Goal: Task Accomplishment & Management: Use online tool/utility

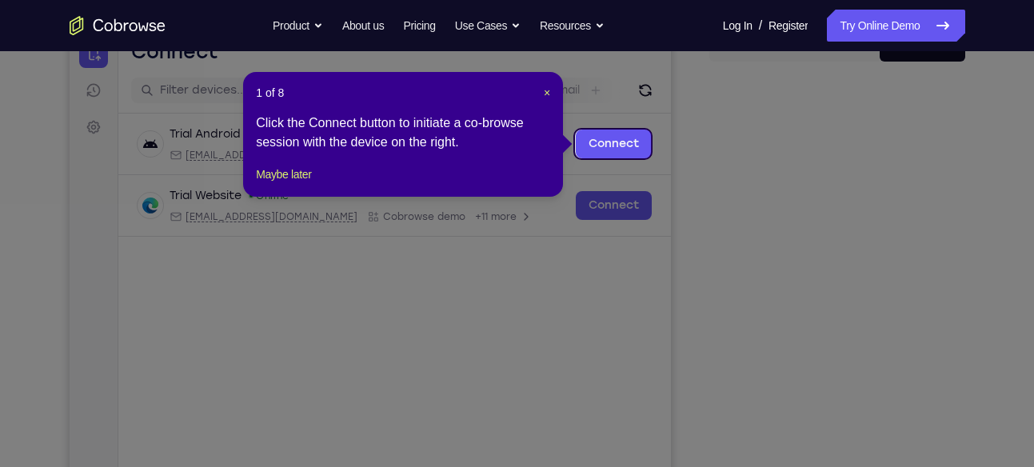
scroll to position [178, 0]
click at [548, 93] on div "1 of 8 × Click the Connect button to initiate a co-browse session with the devi…" at bounding box center [403, 135] width 320 height 125
drag, startPoint x: 548, startPoint y: 93, endPoint x: 746, endPoint y: 388, distance: 355.7
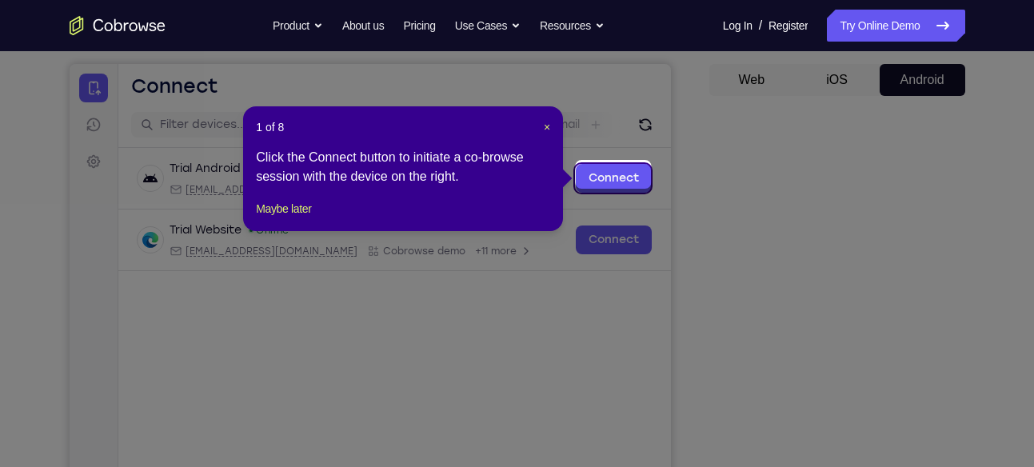
scroll to position [141, 0]
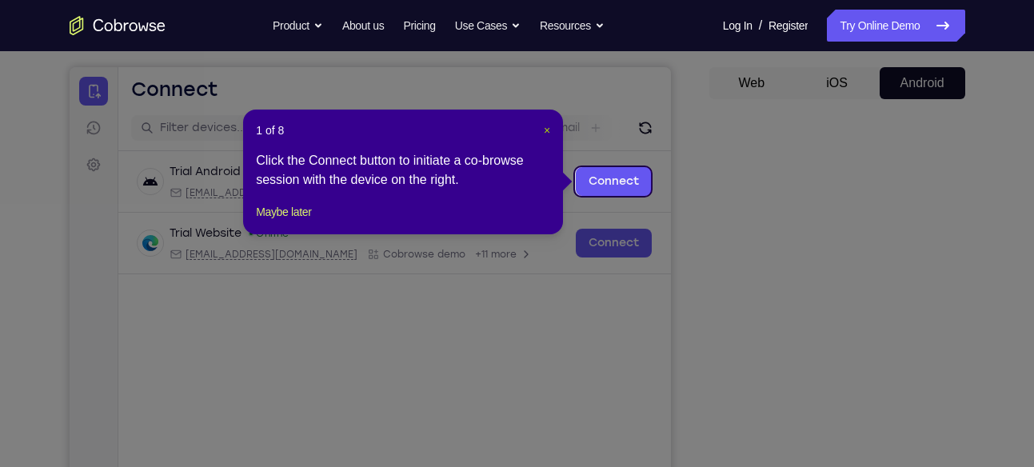
click at [550, 124] on span "×" at bounding box center [547, 130] width 6 height 13
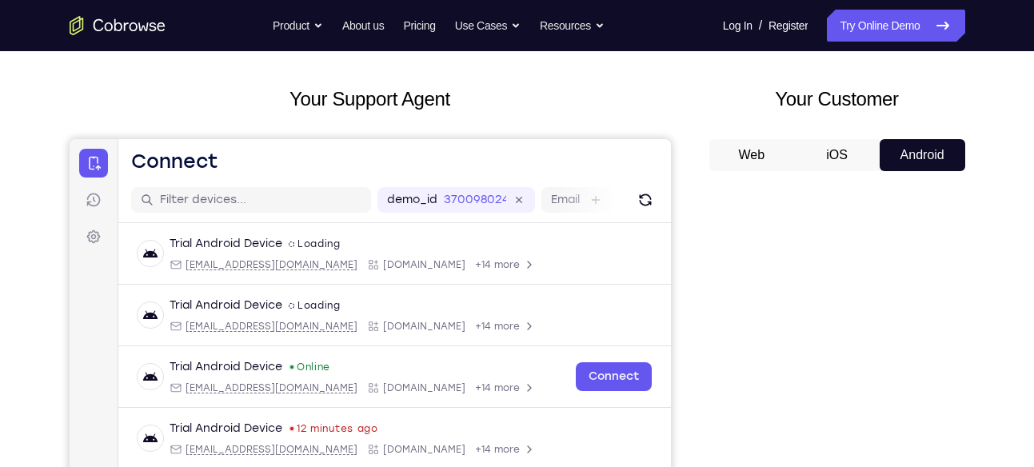
scroll to position [68, 0]
click at [834, 146] on button "iOS" at bounding box center [837, 156] width 86 height 32
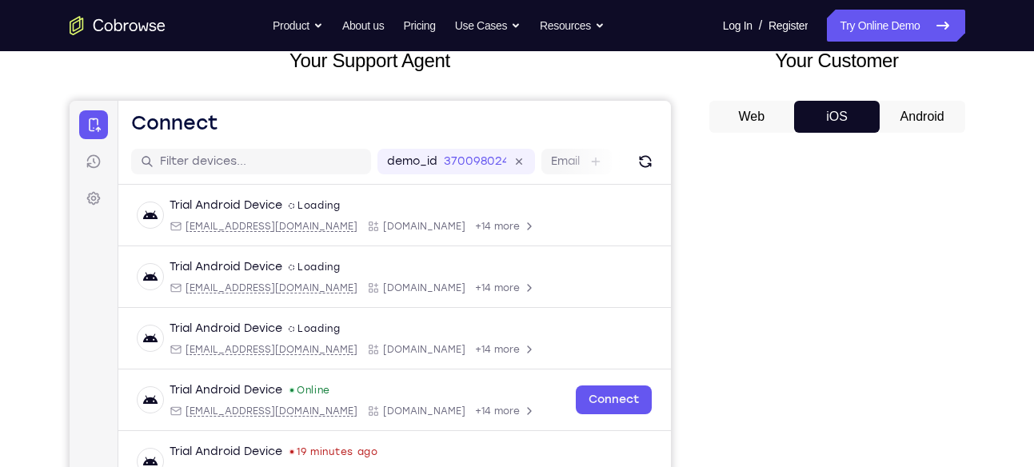
scroll to position [106, 0]
click at [910, 115] on button "Android" at bounding box center [923, 118] width 86 height 32
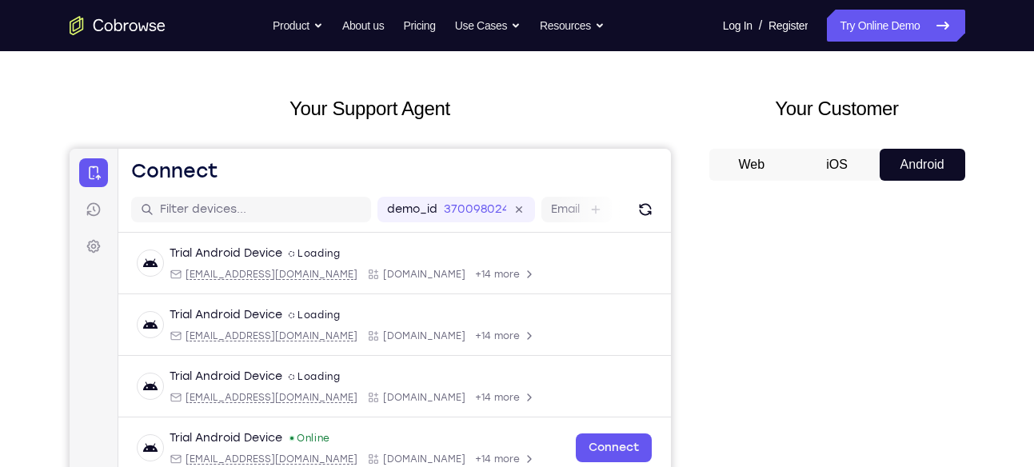
scroll to position [58, 0]
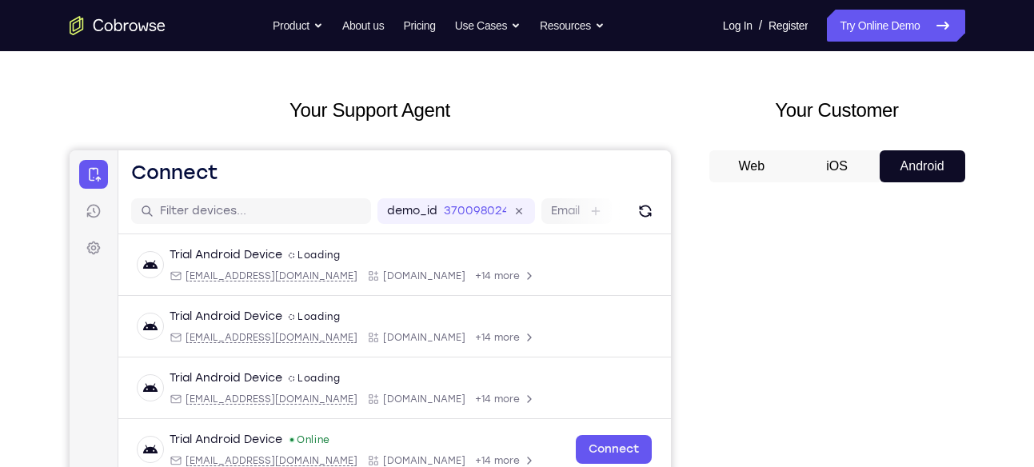
click at [862, 154] on button "iOS" at bounding box center [837, 166] width 86 height 32
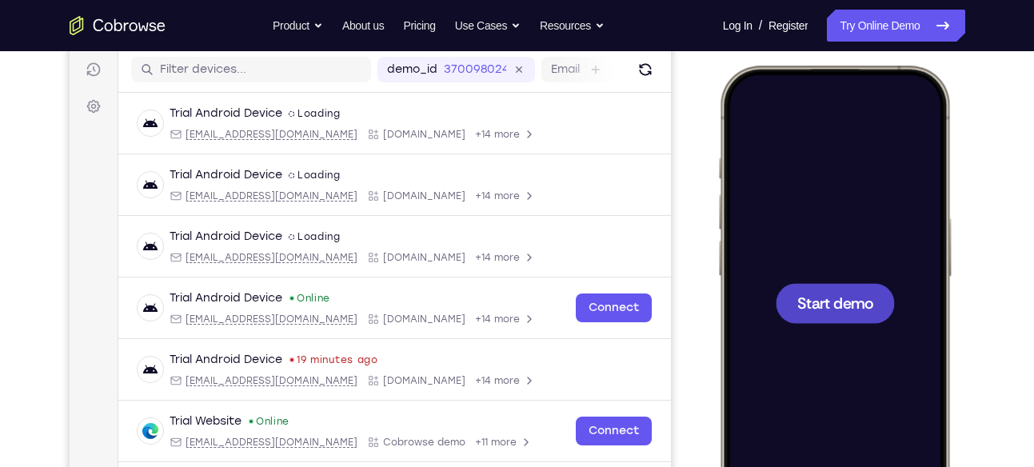
scroll to position [202, 0]
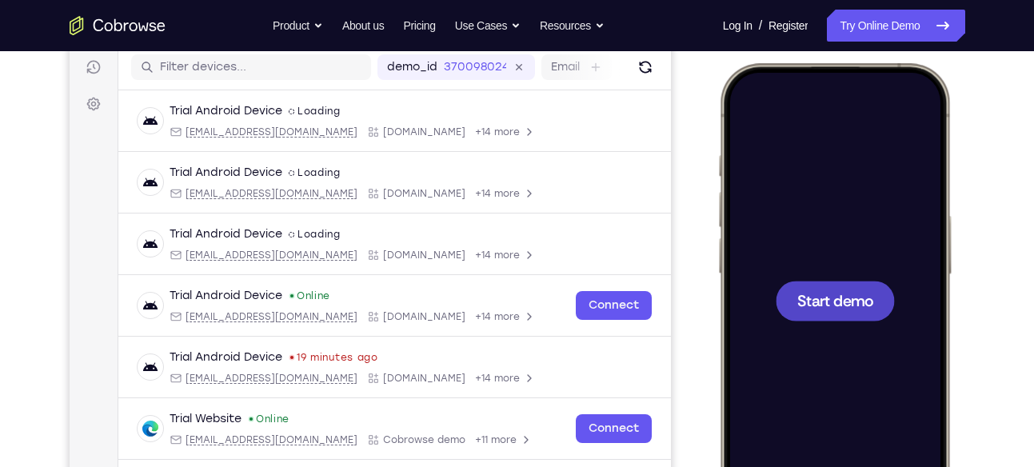
click at [866, 315] on div at bounding box center [834, 301] width 119 height 40
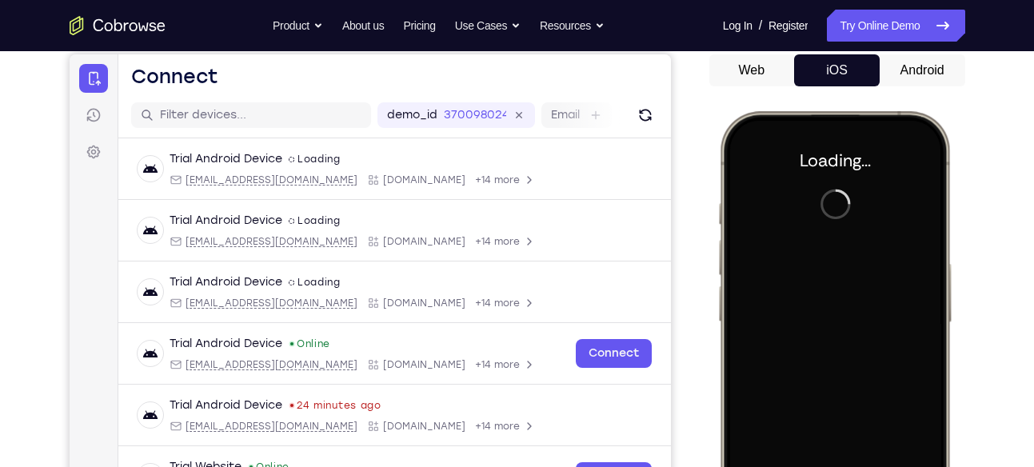
scroll to position [138, 0]
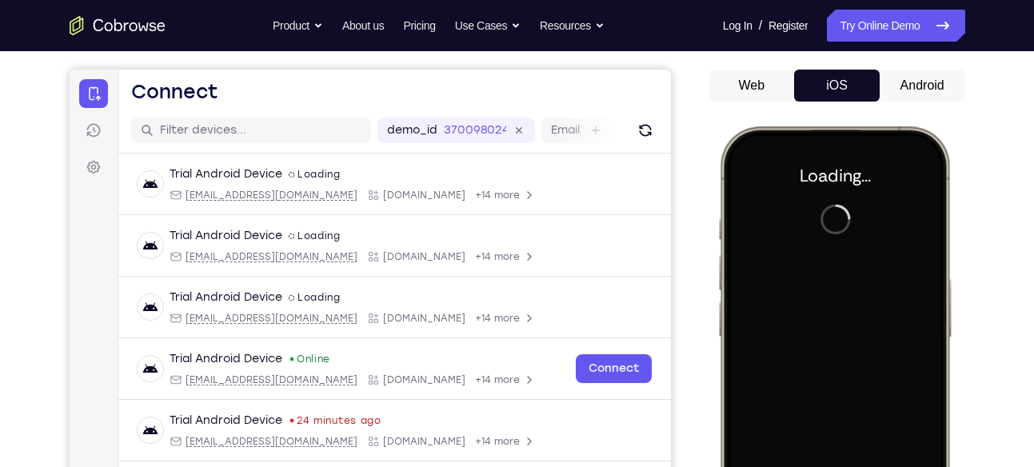
click at [831, 286] on div at bounding box center [834, 363] width 210 height 457
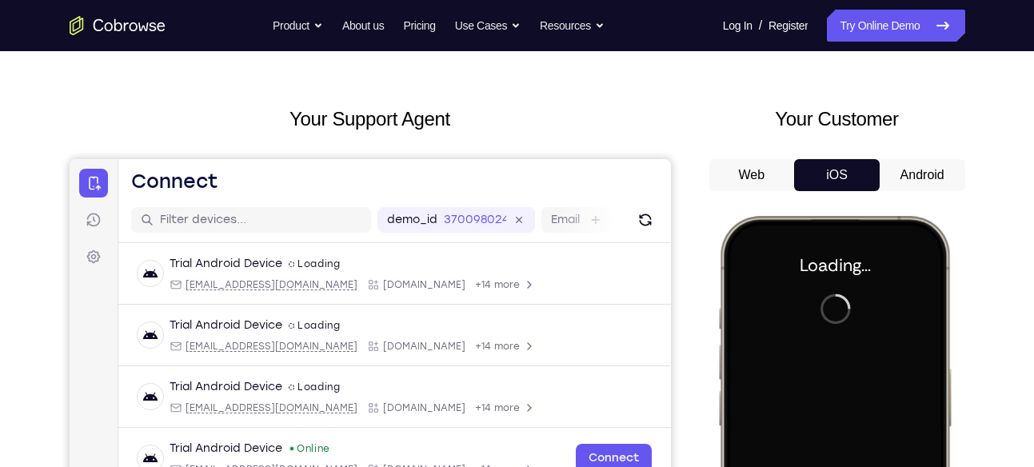
scroll to position [46, 0]
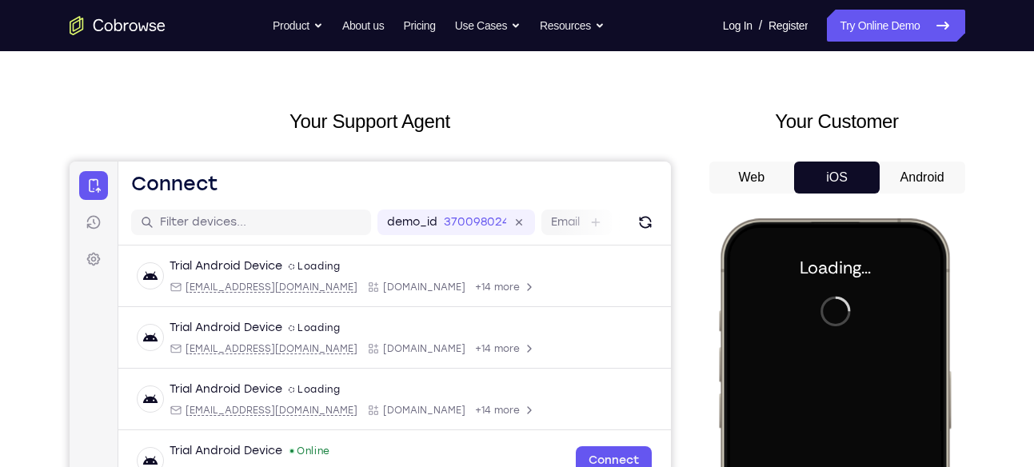
click at [903, 178] on button "Android" at bounding box center [923, 178] width 86 height 32
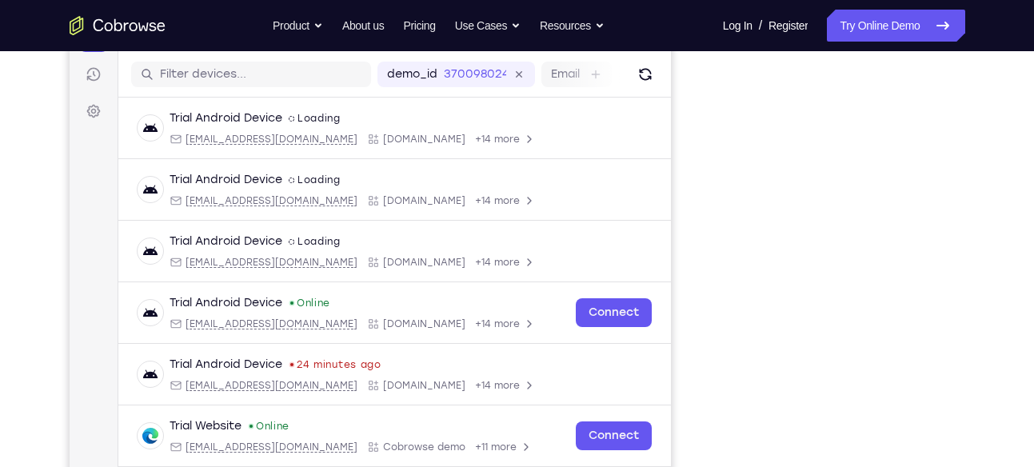
scroll to position [202, 0]
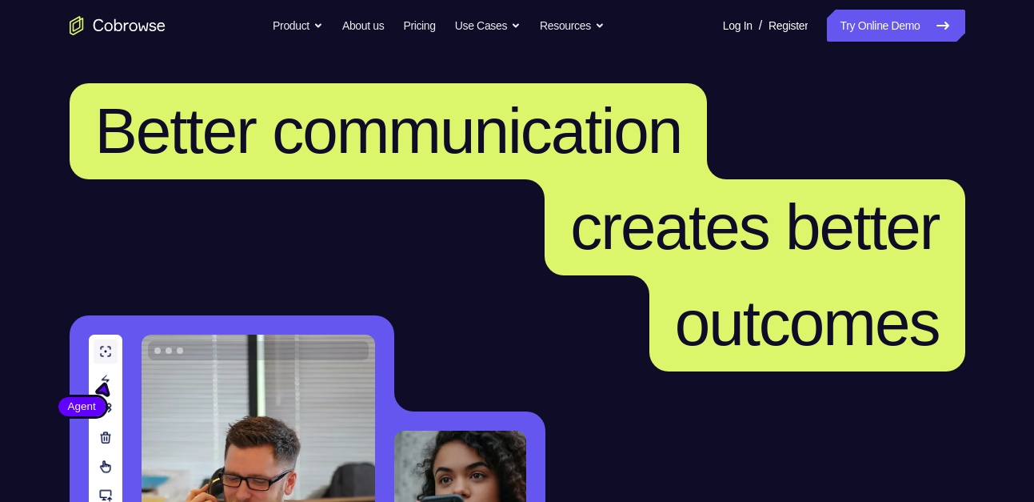
click at [878, 25] on link "Try Online Demo" at bounding box center [896, 26] width 138 height 32
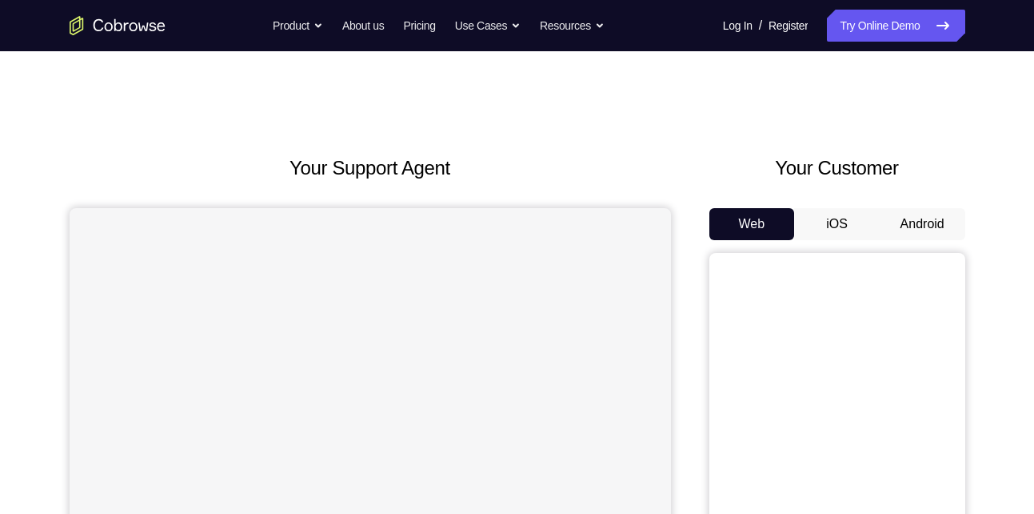
scroll to position [87, 0]
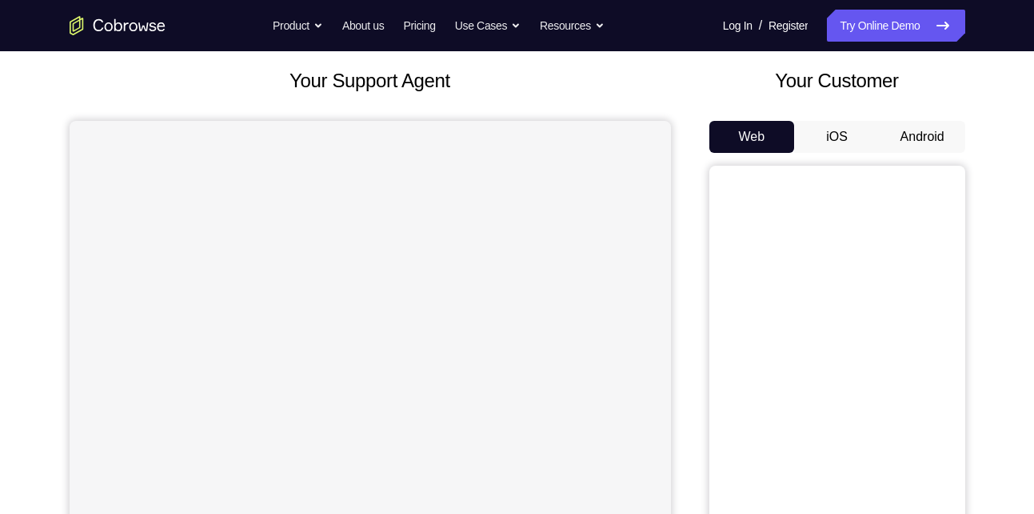
click at [912, 139] on button "Android" at bounding box center [923, 137] width 86 height 32
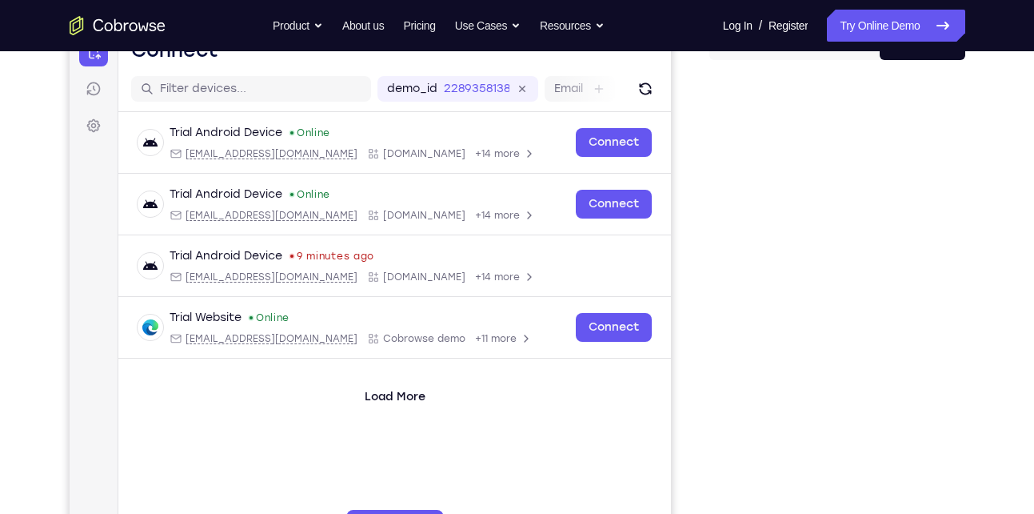
scroll to position [200, 0]
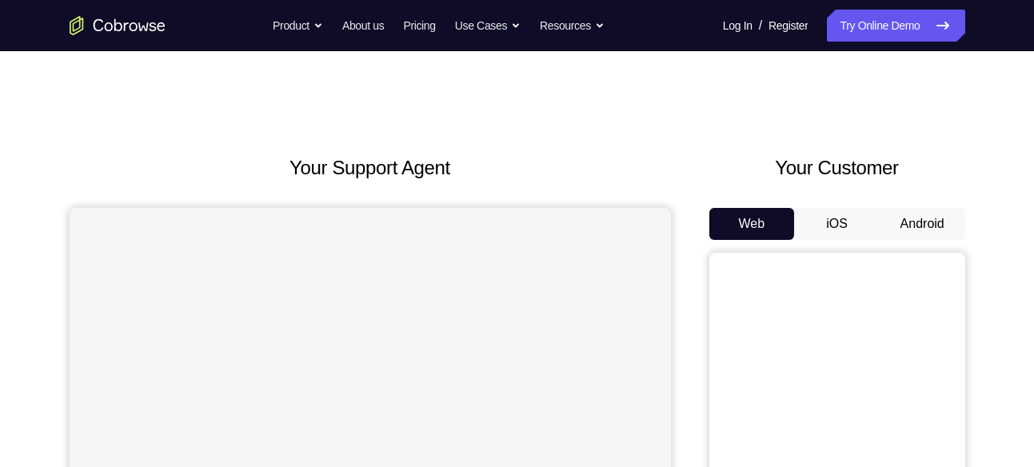
scroll to position [81, 0]
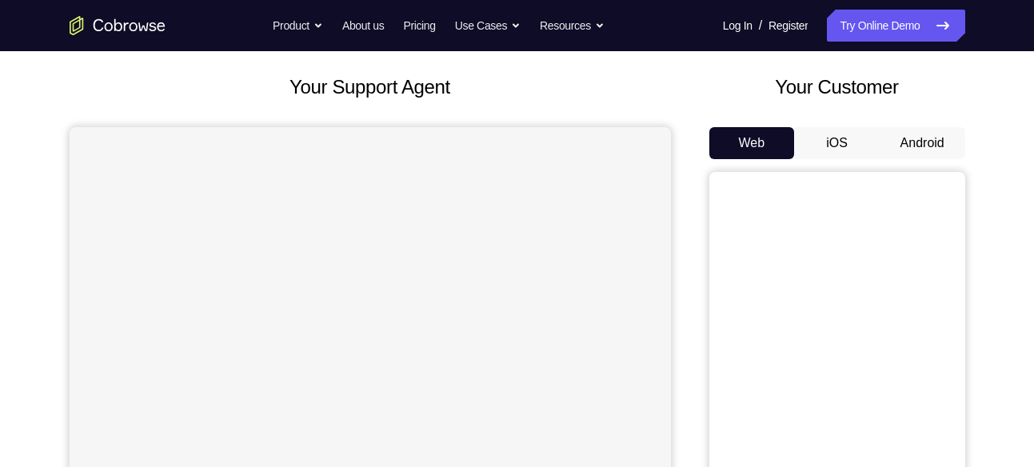
click at [907, 142] on button "Android" at bounding box center [923, 143] width 86 height 32
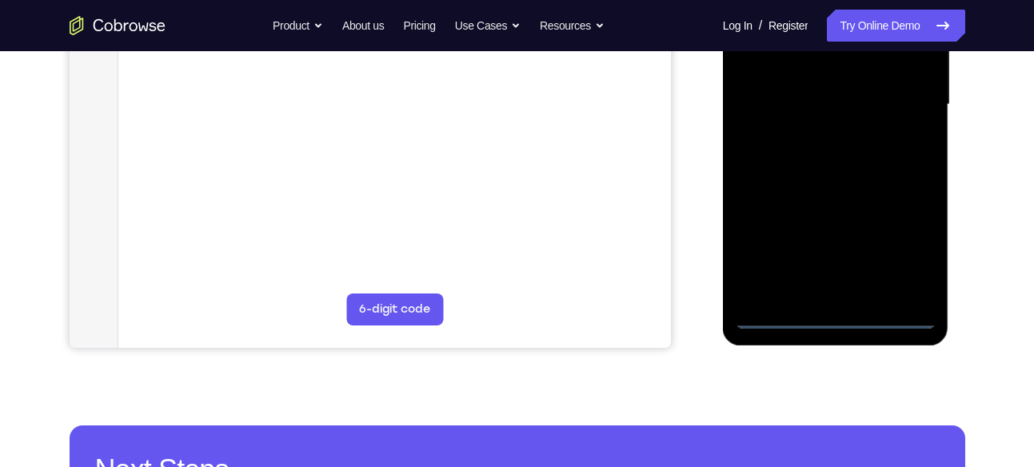
scroll to position [397, 0]
click at [832, 320] on div at bounding box center [836, 104] width 202 height 448
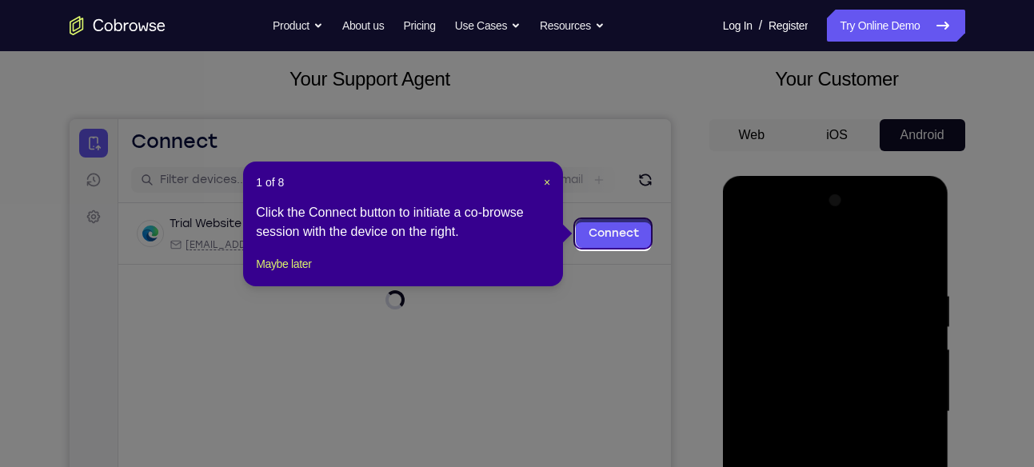
scroll to position [85, 0]
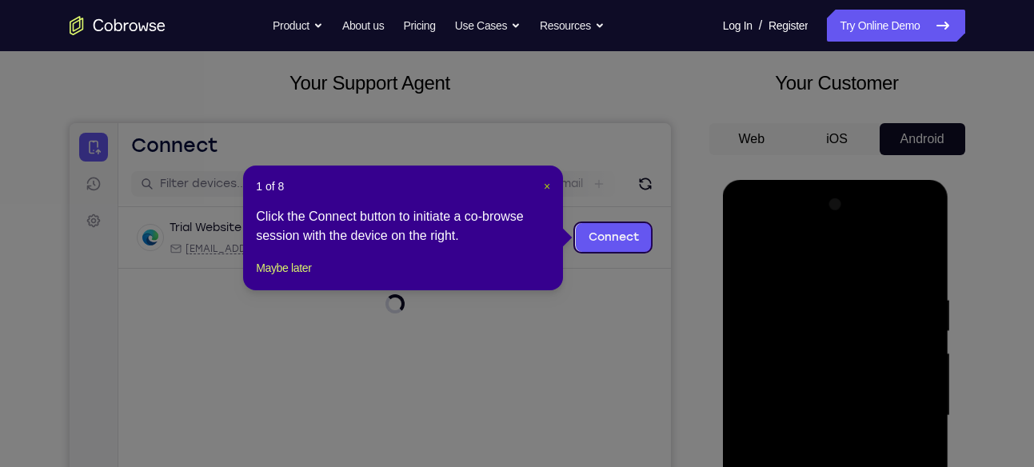
click at [546, 186] on span "×" at bounding box center [547, 186] width 6 height 13
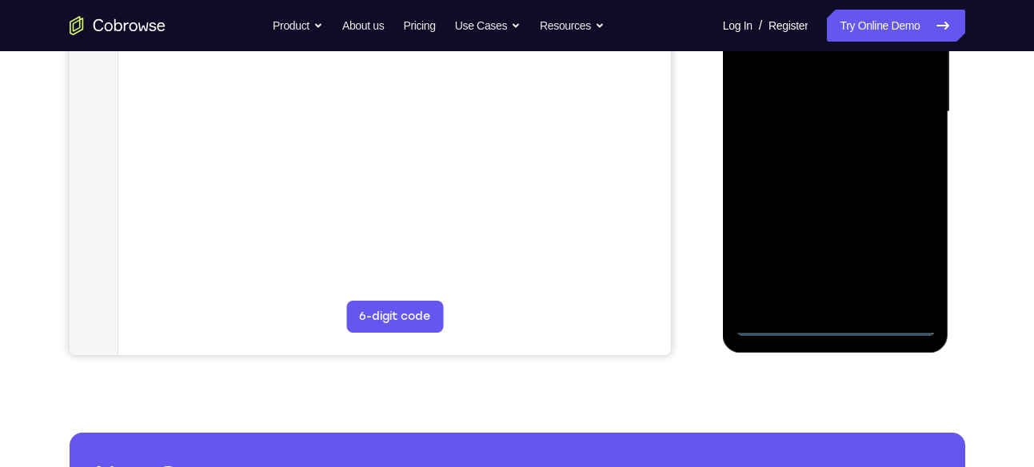
scroll to position [315, 0]
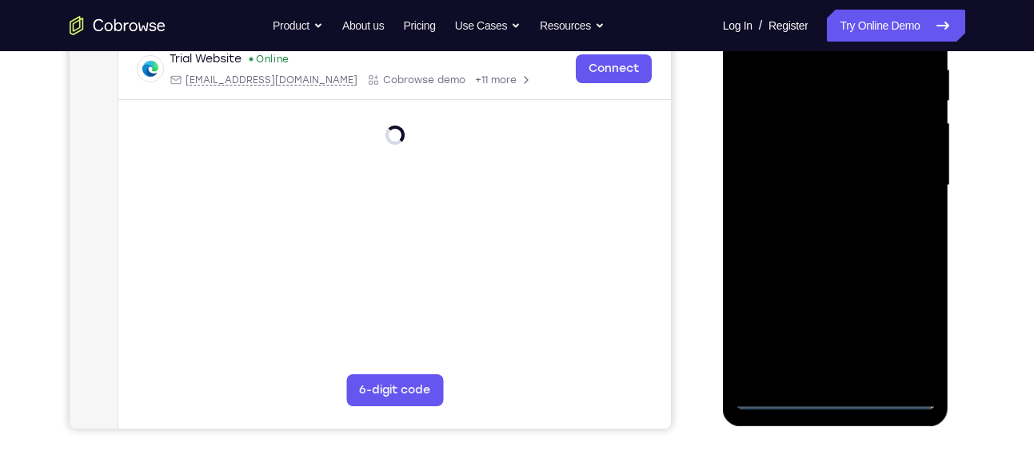
click at [907, 326] on div at bounding box center [836, 186] width 202 height 448
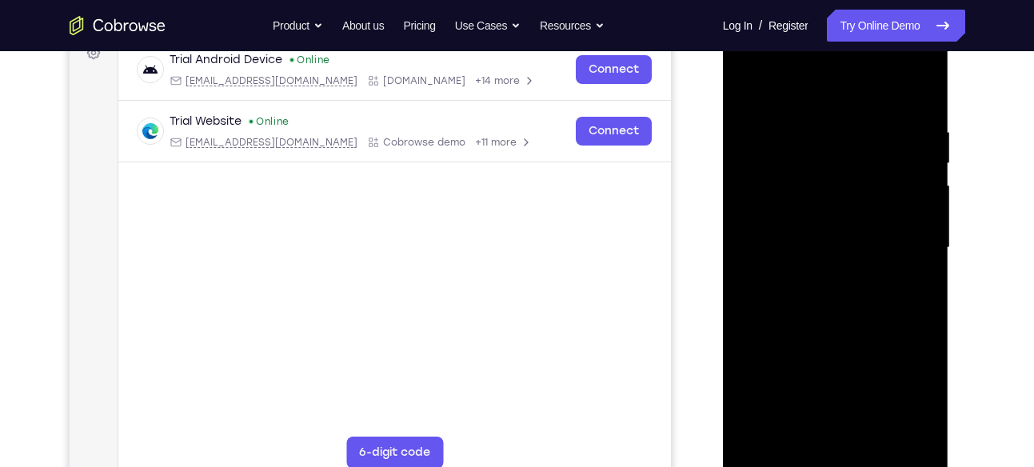
scroll to position [226, 0]
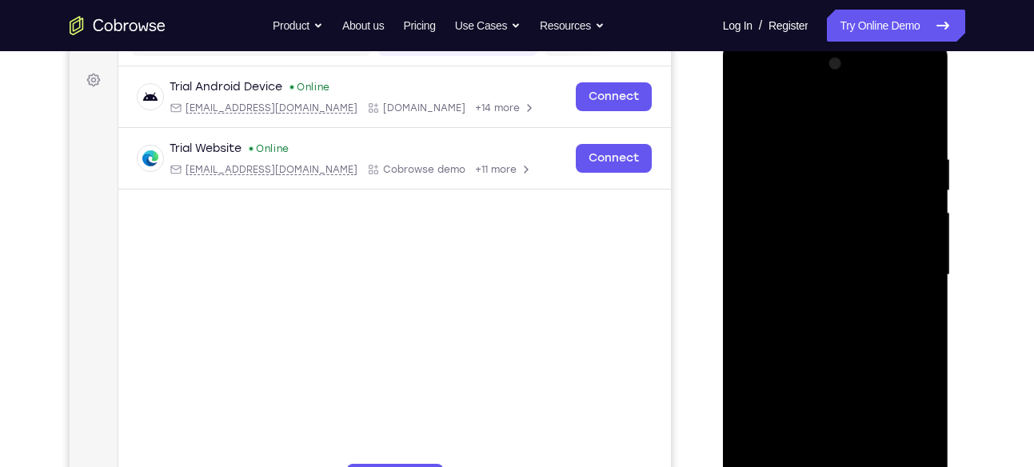
click at [751, 88] on div at bounding box center [836, 275] width 202 height 448
click at [899, 260] on div at bounding box center [836, 275] width 202 height 448
click at [820, 300] on div at bounding box center [836, 275] width 202 height 448
click at [810, 255] on div at bounding box center [836, 275] width 202 height 448
click at [774, 237] on div at bounding box center [836, 275] width 202 height 448
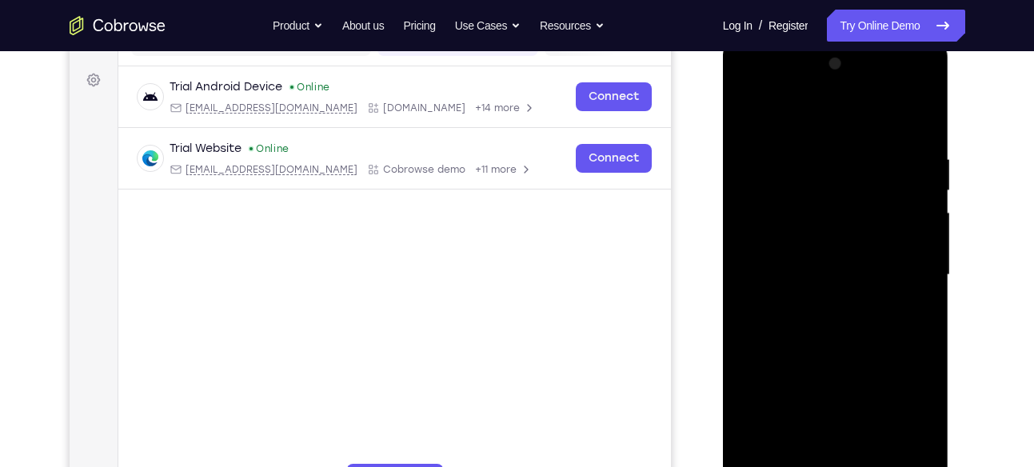
click at [894, 158] on div at bounding box center [836, 275] width 202 height 448
click at [843, 325] on div at bounding box center [836, 275] width 202 height 448
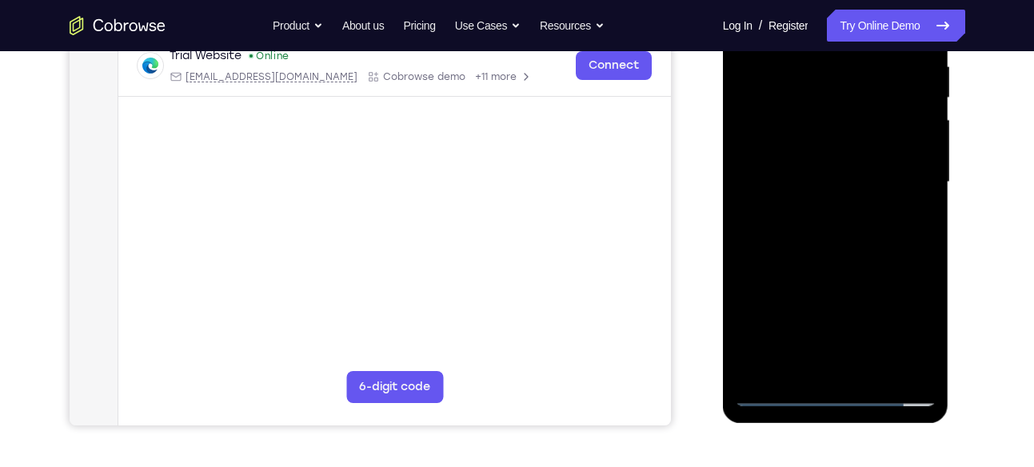
scroll to position [326, 0]
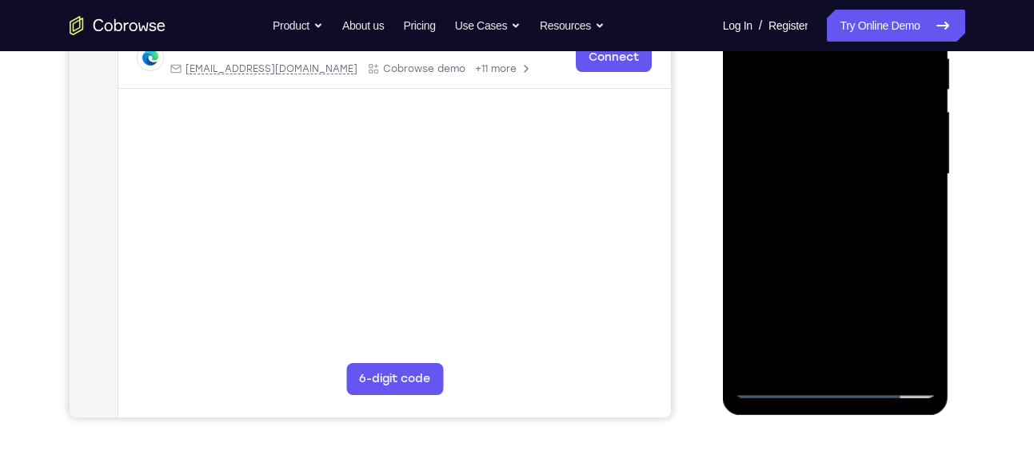
click at [841, 222] on div at bounding box center [836, 174] width 202 height 448
click at [871, 358] on div at bounding box center [836, 174] width 202 height 448
click at [850, 232] on div at bounding box center [836, 174] width 202 height 448
click at [908, 201] on div at bounding box center [836, 174] width 202 height 448
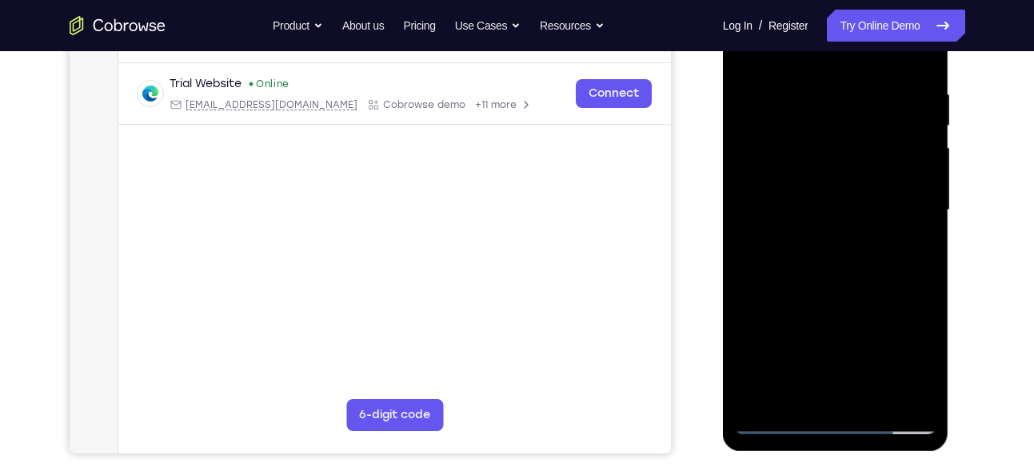
scroll to position [286, 0]
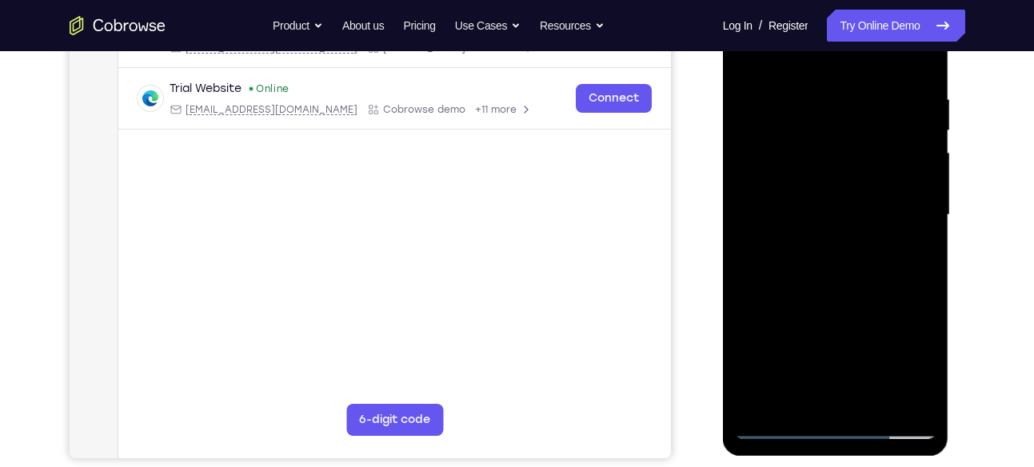
click at [813, 242] on div at bounding box center [836, 215] width 202 height 448
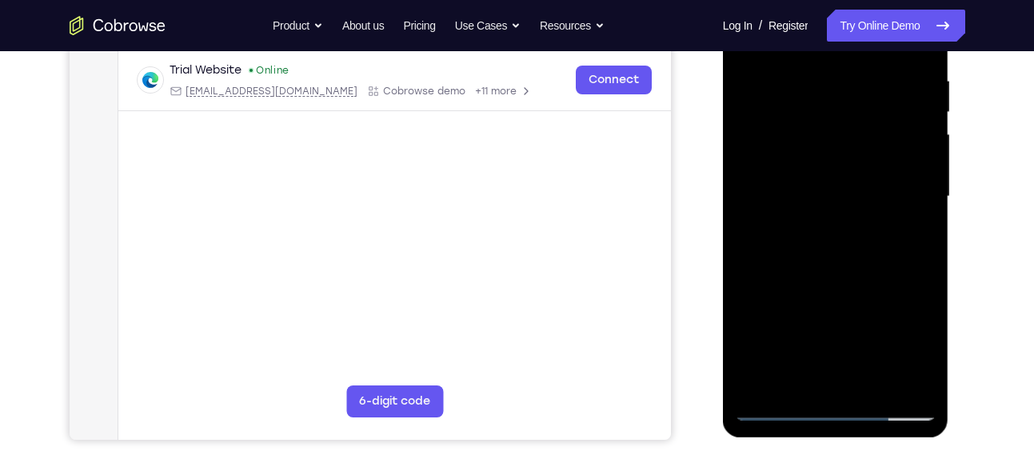
scroll to position [306, 0]
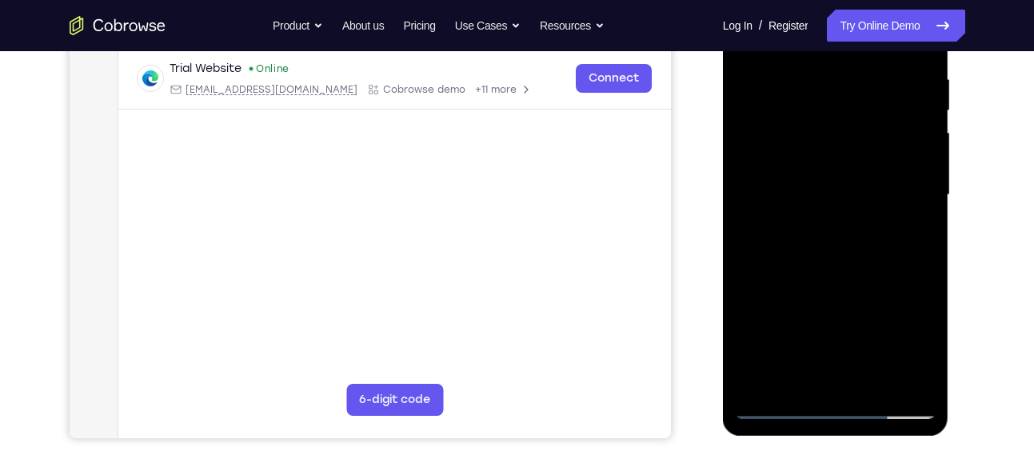
click at [797, 370] on div at bounding box center [836, 195] width 202 height 448
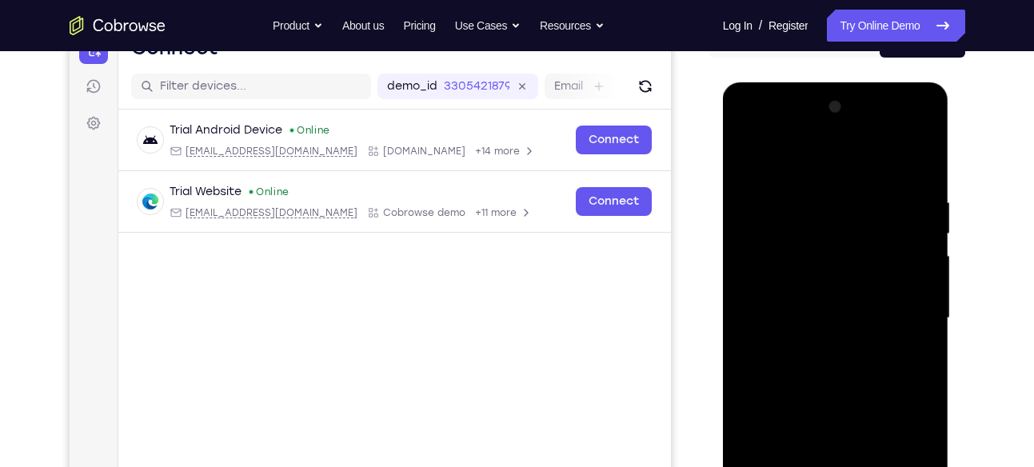
scroll to position [179, 0]
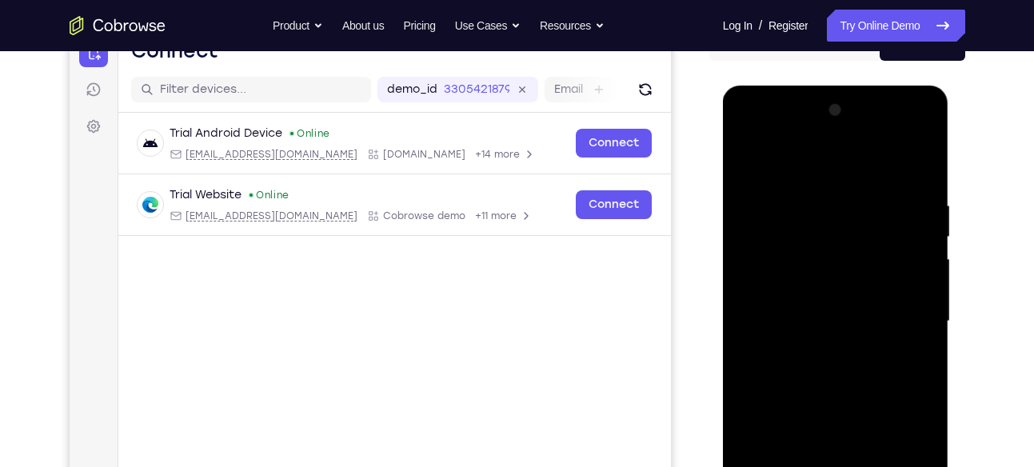
click at [746, 159] on div at bounding box center [836, 322] width 202 height 448
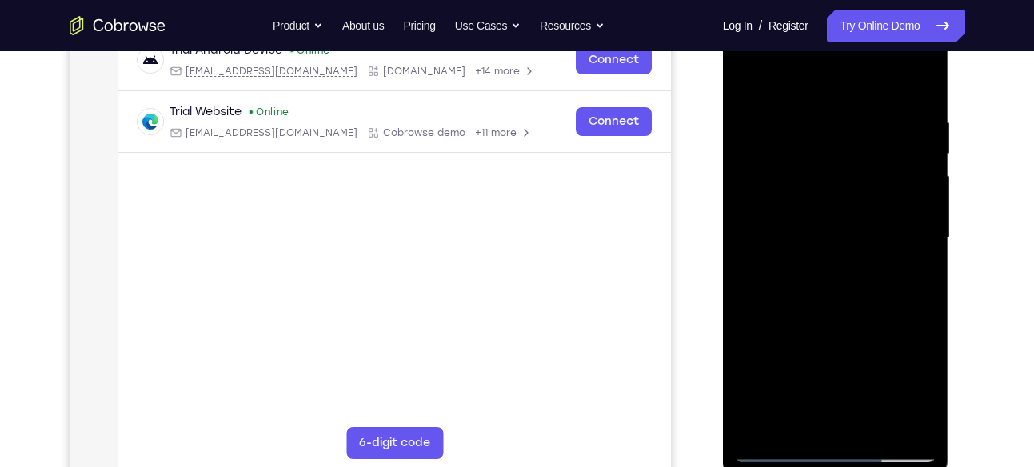
click at [827, 260] on div at bounding box center [836, 238] width 202 height 448
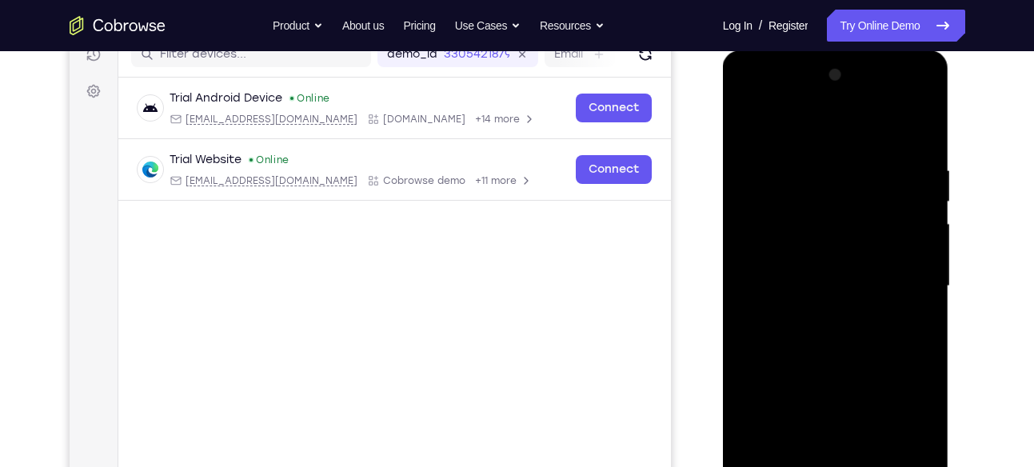
scroll to position [170, 0]
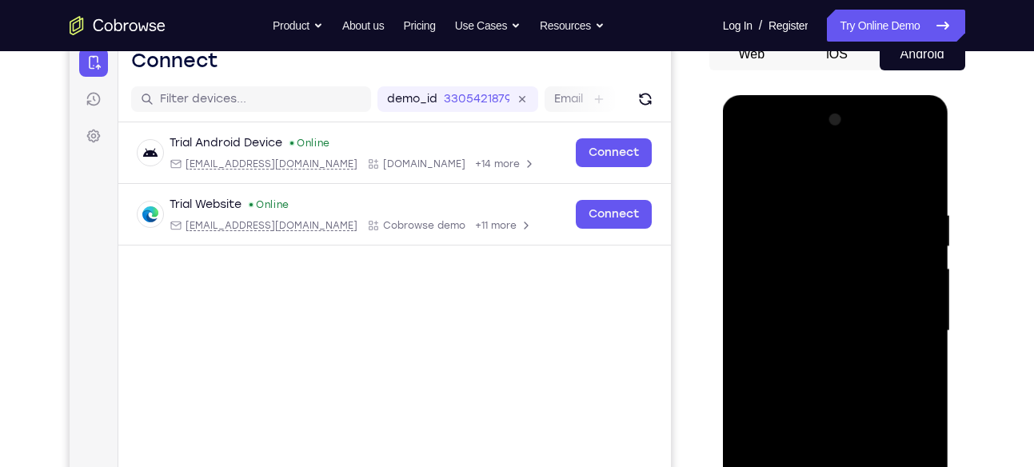
click at [750, 170] on div at bounding box center [836, 331] width 202 height 448
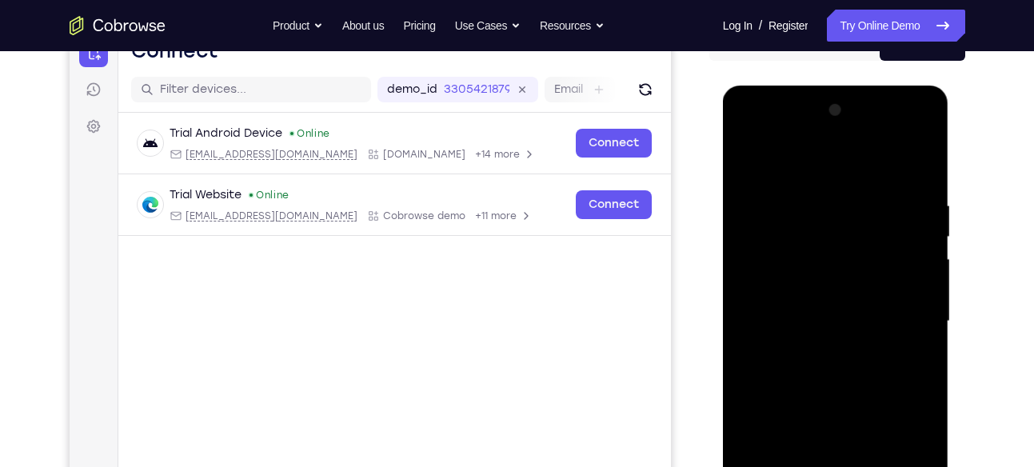
scroll to position [178, 0]
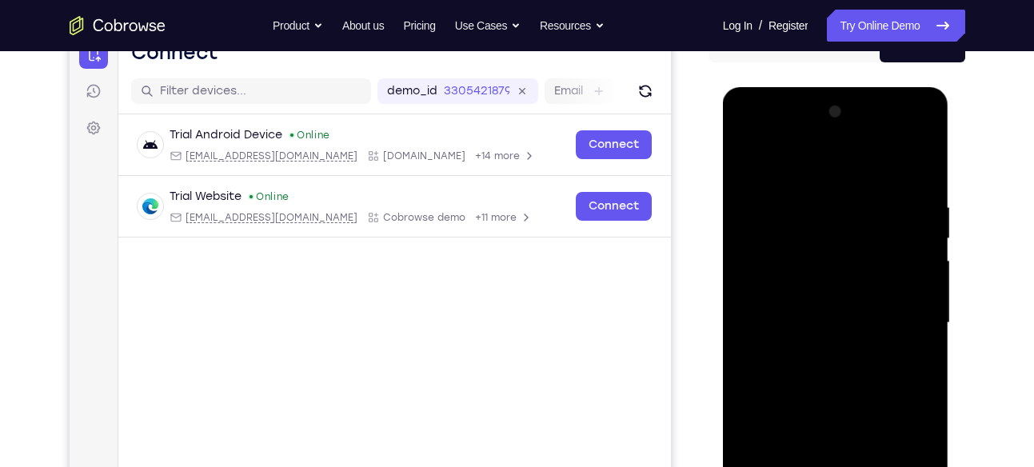
click at [754, 158] on div at bounding box center [836, 323] width 202 height 448
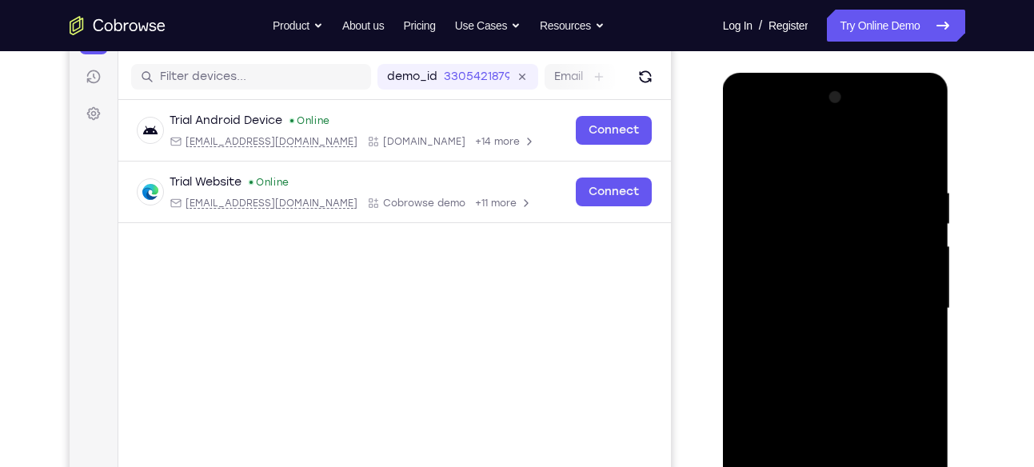
scroll to position [174, 0]
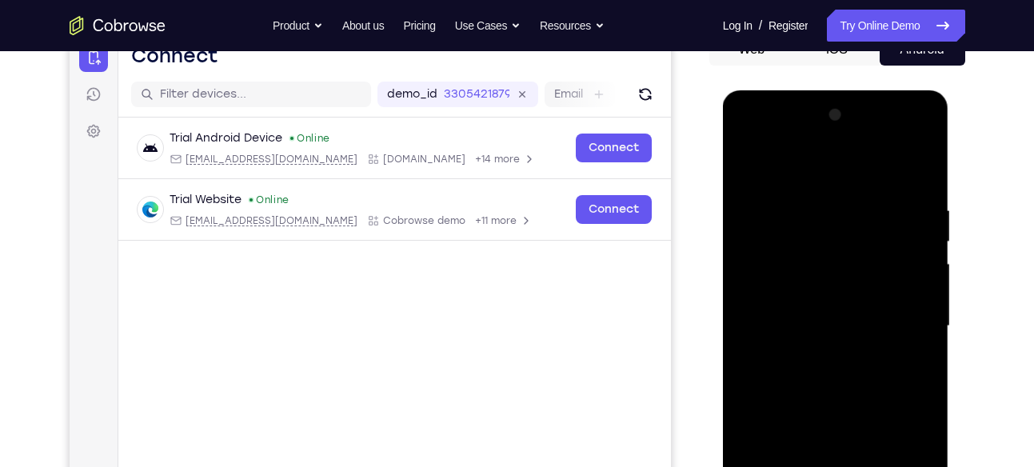
click at [925, 165] on div at bounding box center [836, 326] width 202 height 448
click at [747, 163] on div at bounding box center [836, 326] width 202 height 448
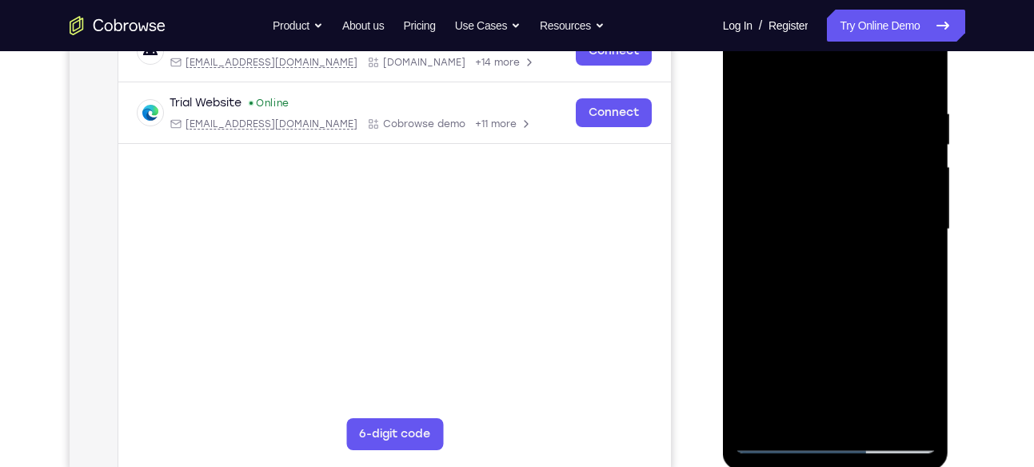
scroll to position [354, 0]
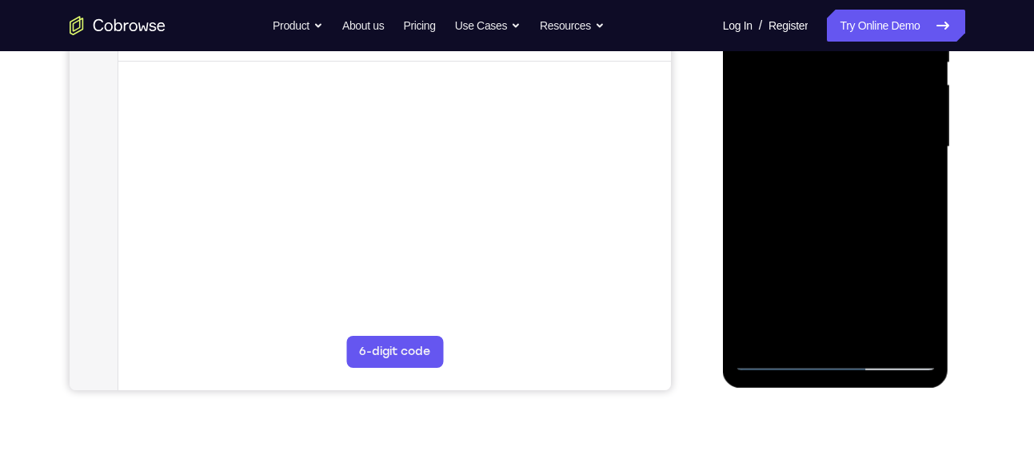
click at [874, 334] on div at bounding box center [836, 147] width 202 height 448
drag, startPoint x: 844, startPoint y: 316, endPoint x: 870, endPoint y: 188, distance: 130.5
click at [870, 188] on div at bounding box center [836, 147] width 202 height 448
drag, startPoint x: 826, startPoint y: 308, endPoint x: 870, endPoint y: 192, distance: 124.1
click at [870, 192] on div at bounding box center [836, 147] width 202 height 448
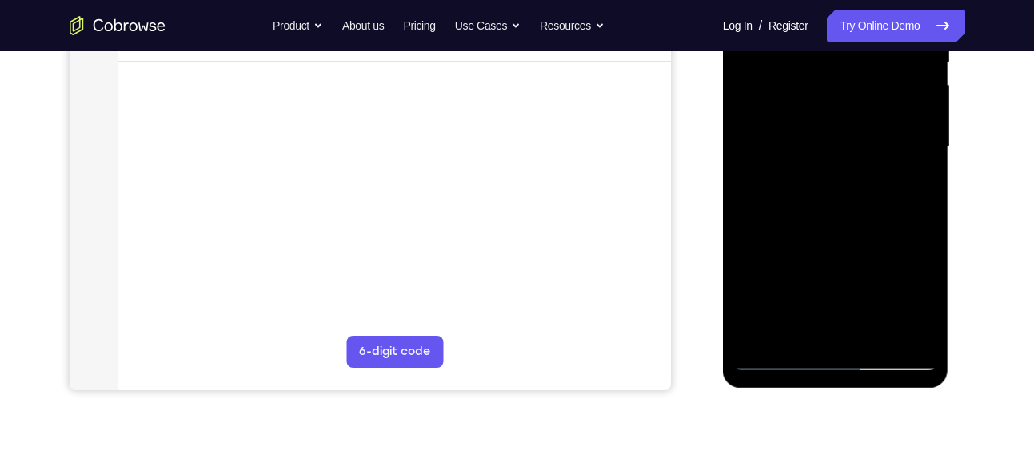
drag, startPoint x: 815, startPoint y: 322, endPoint x: 854, endPoint y: 201, distance: 126.8
click at [854, 201] on div at bounding box center [836, 147] width 202 height 448
drag, startPoint x: 811, startPoint y: 297, endPoint x: 863, endPoint y: 186, distance: 122.0
click at [863, 186] on div at bounding box center [836, 147] width 202 height 448
drag, startPoint x: 808, startPoint y: 310, endPoint x: 858, endPoint y: 186, distance: 133.1
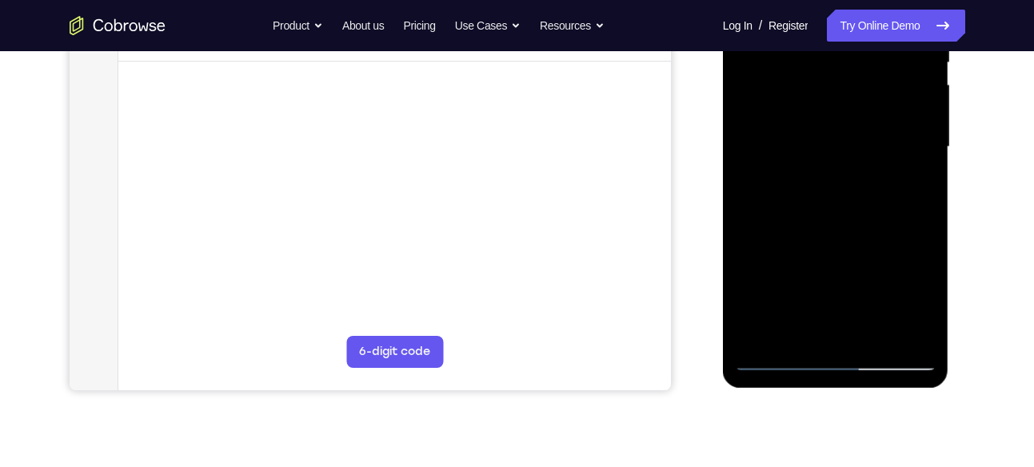
click at [858, 186] on div at bounding box center [836, 147] width 202 height 448
drag, startPoint x: 823, startPoint y: 314, endPoint x: 846, endPoint y: 171, distance: 144.9
click at [846, 171] on div at bounding box center [836, 147] width 202 height 448
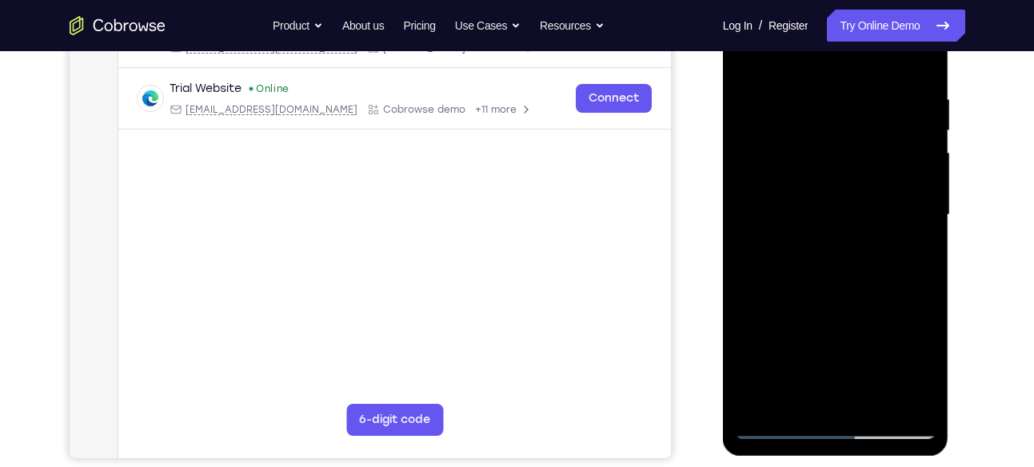
scroll to position [297, 0]
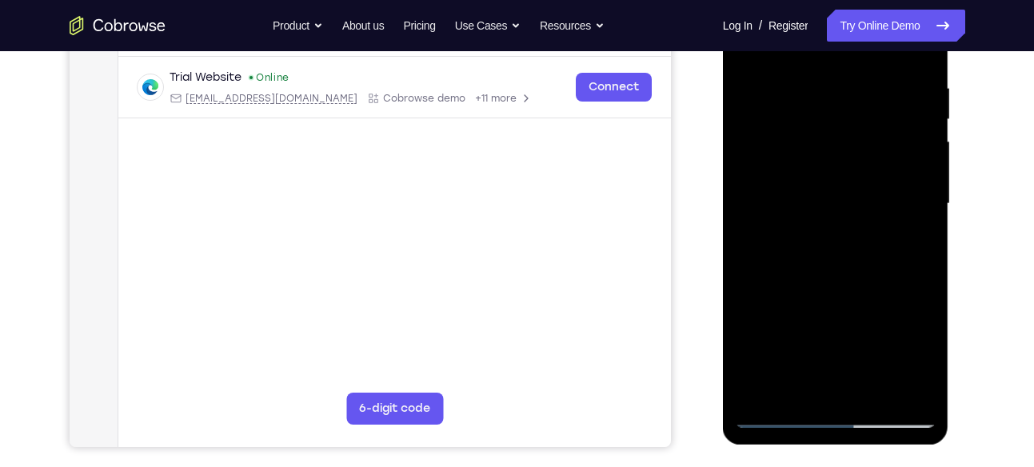
drag, startPoint x: 812, startPoint y: 364, endPoint x: 856, endPoint y: 203, distance: 166.7
click at [856, 203] on div at bounding box center [836, 204] width 202 height 448
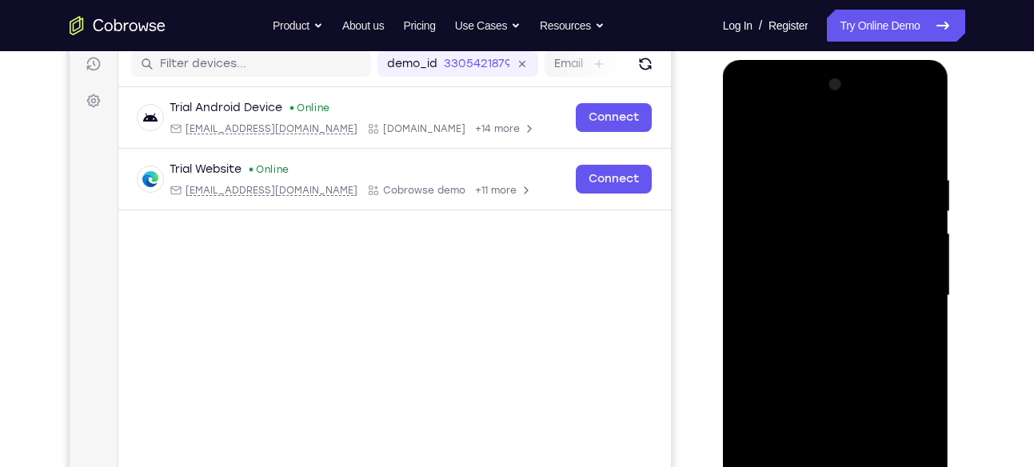
scroll to position [193, 0]
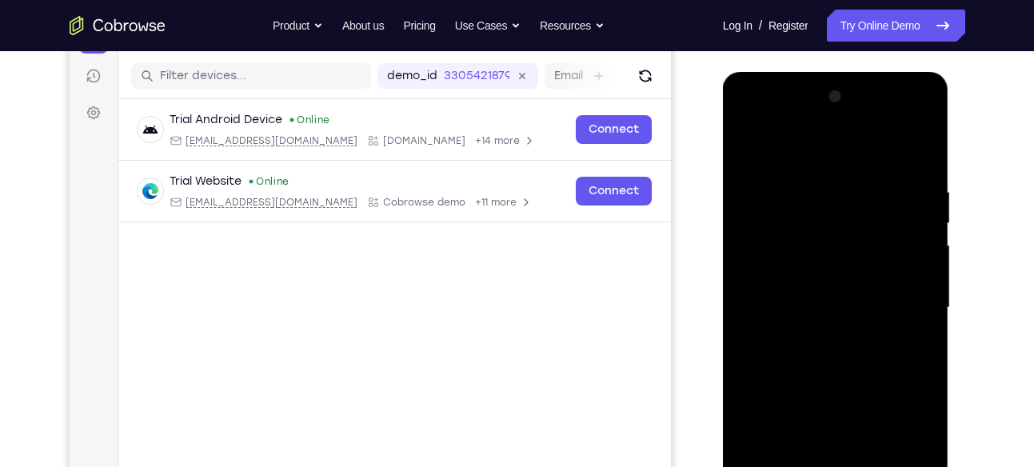
click at [751, 145] on div at bounding box center [836, 308] width 202 height 448
click at [753, 145] on div at bounding box center [836, 308] width 202 height 448
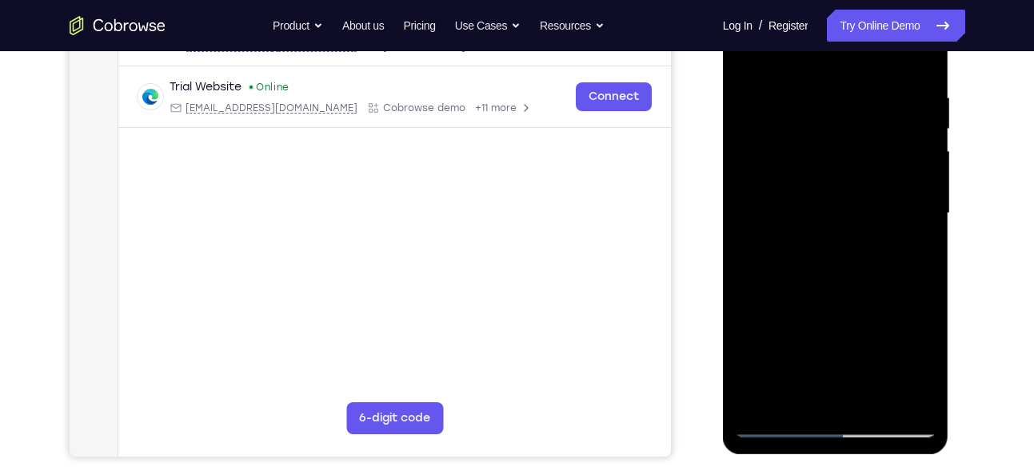
scroll to position [304, 0]
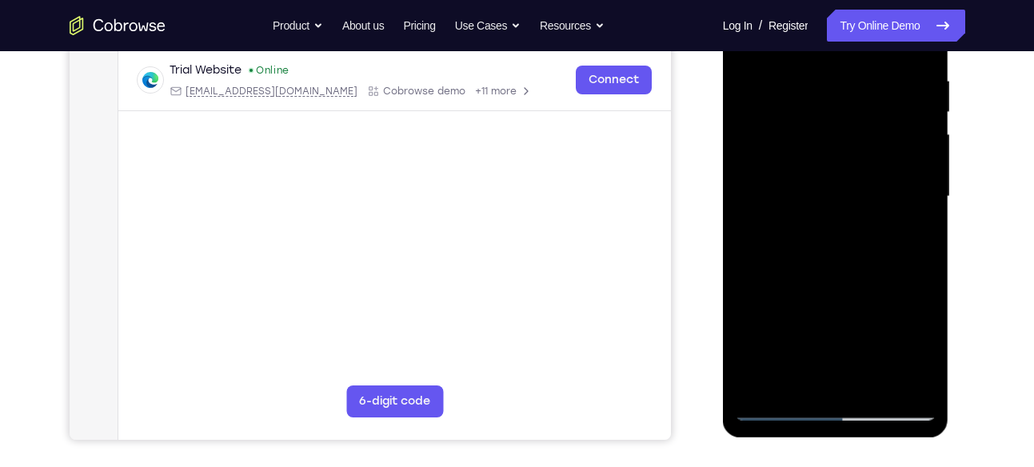
drag, startPoint x: 850, startPoint y: 338, endPoint x: 883, endPoint y: 193, distance: 148.5
click at [883, 193] on div at bounding box center [836, 197] width 202 height 448
drag, startPoint x: 838, startPoint y: 336, endPoint x: 894, endPoint y: 180, distance: 165.7
click at [894, 180] on div at bounding box center [836, 197] width 202 height 448
drag, startPoint x: 843, startPoint y: 322, endPoint x: 892, endPoint y: 214, distance: 118.5
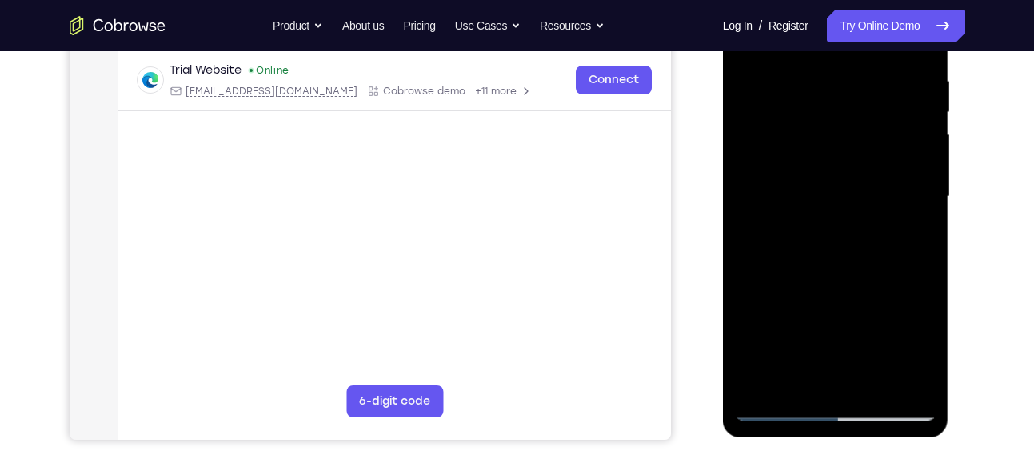
click at [892, 214] on div at bounding box center [836, 197] width 202 height 448
drag, startPoint x: 831, startPoint y: 335, endPoint x: 868, endPoint y: 222, distance: 119.4
click at [868, 222] on div at bounding box center [836, 197] width 202 height 448
click at [870, 380] on div at bounding box center [836, 197] width 202 height 448
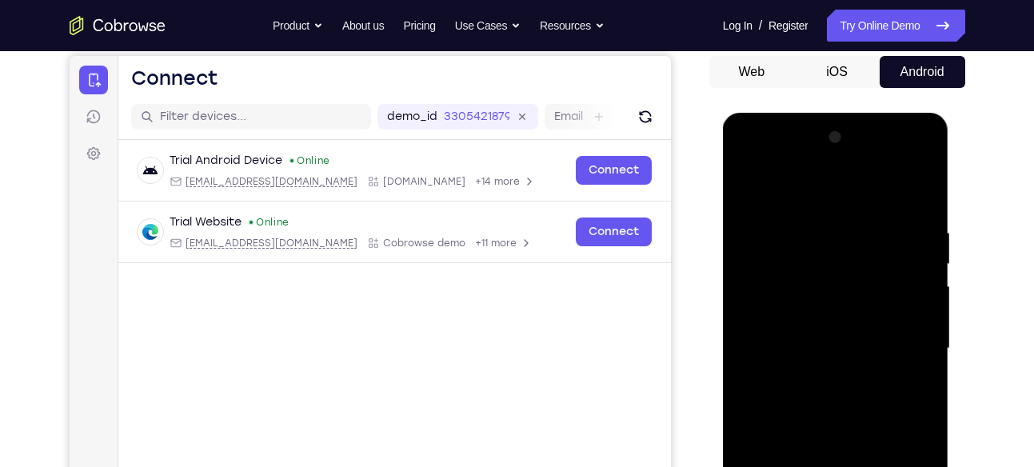
scroll to position [150, 0]
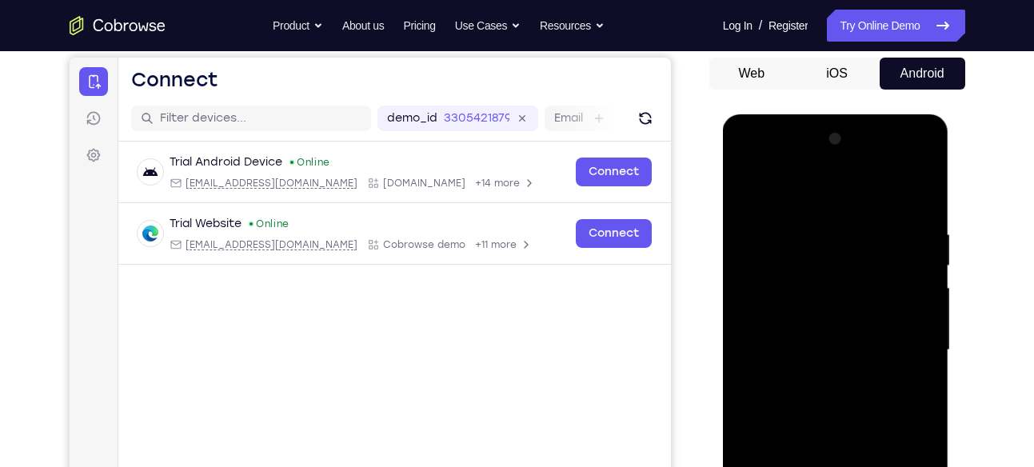
click at [819, 162] on div at bounding box center [836, 350] width 202 height 448
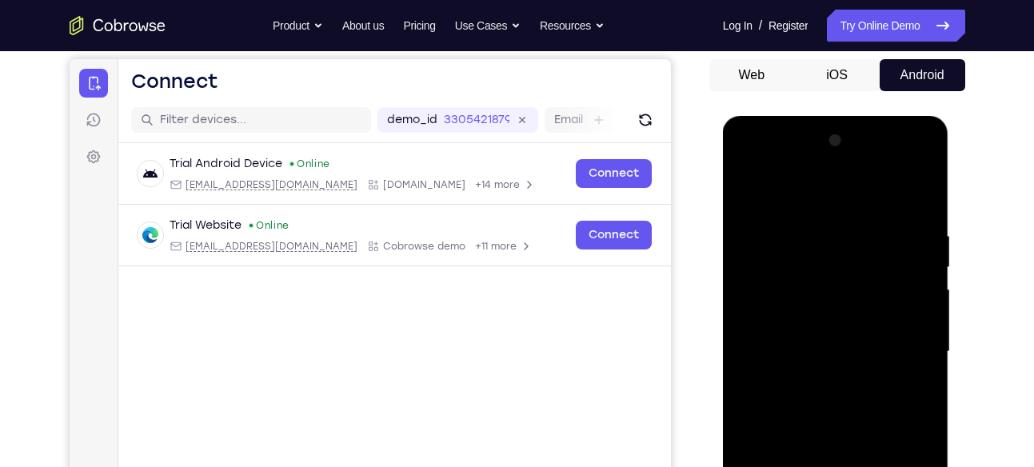
scroll to position [147, 0]
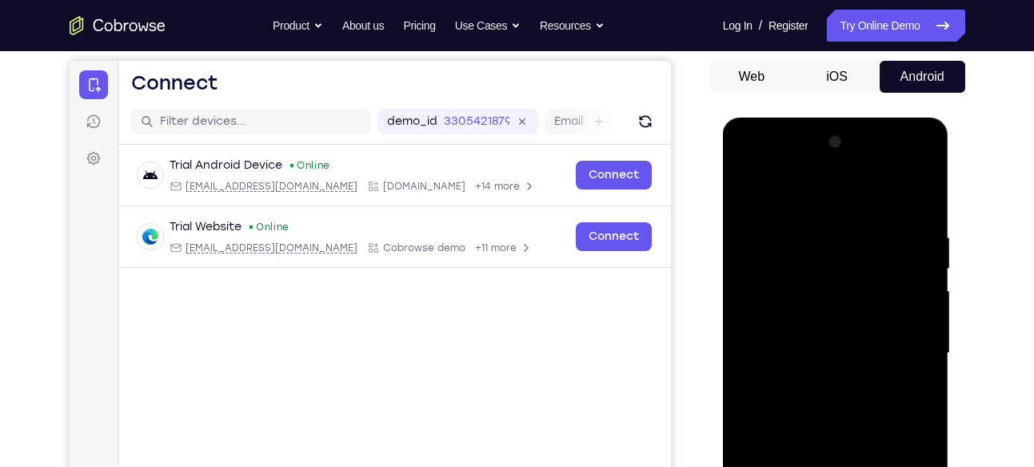
click at [819, 164] on div at bounding box center [836, 354] width 202 height 448
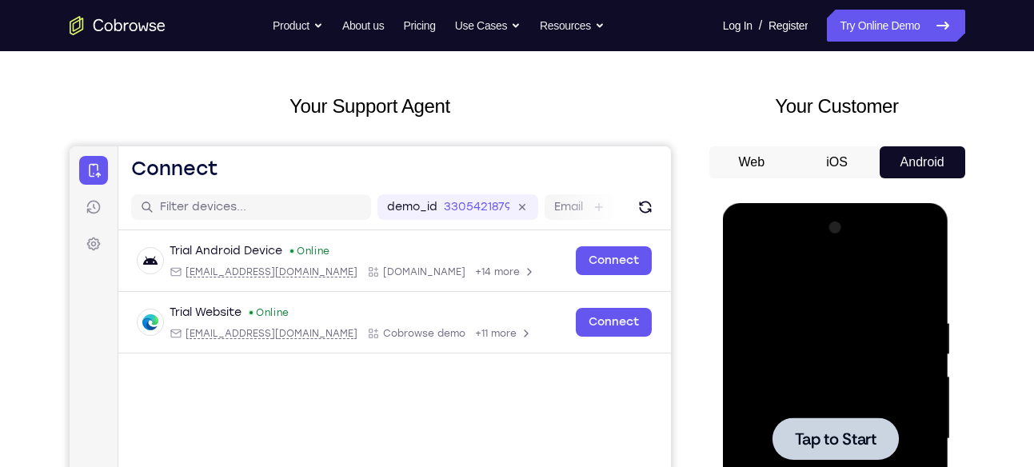
scroll to position [61, 0]
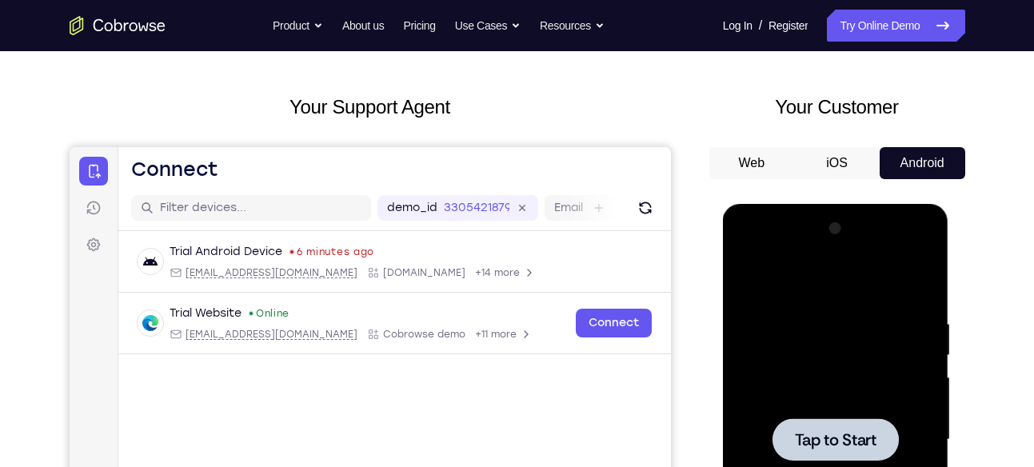
click at [790, 266] on div at bounding box center [836, 440] width 202 height 448
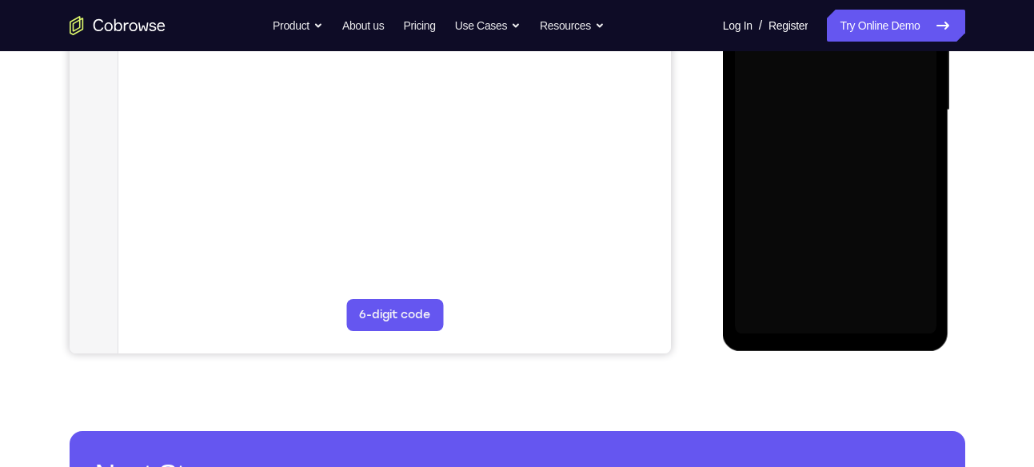
scroll to position [394, 0]
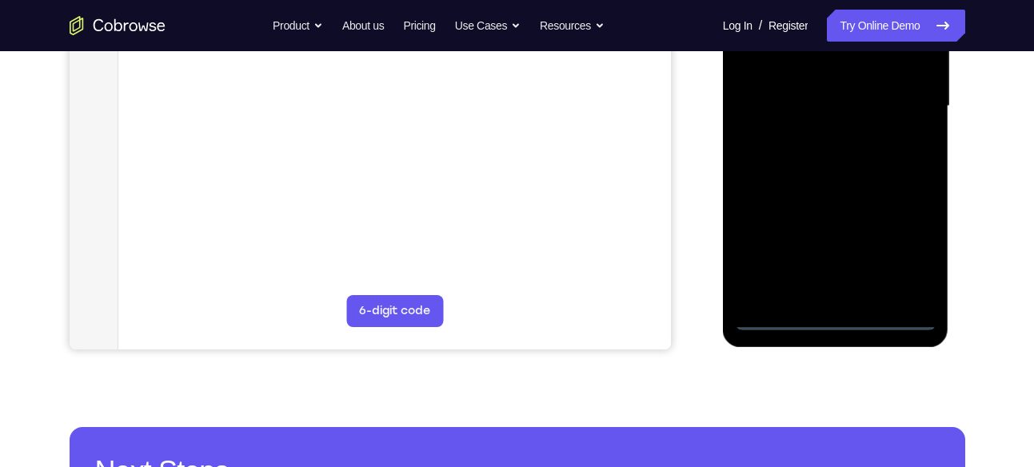
click at [834, 316] on div at bounding box center [836, 106] width 202 height 448
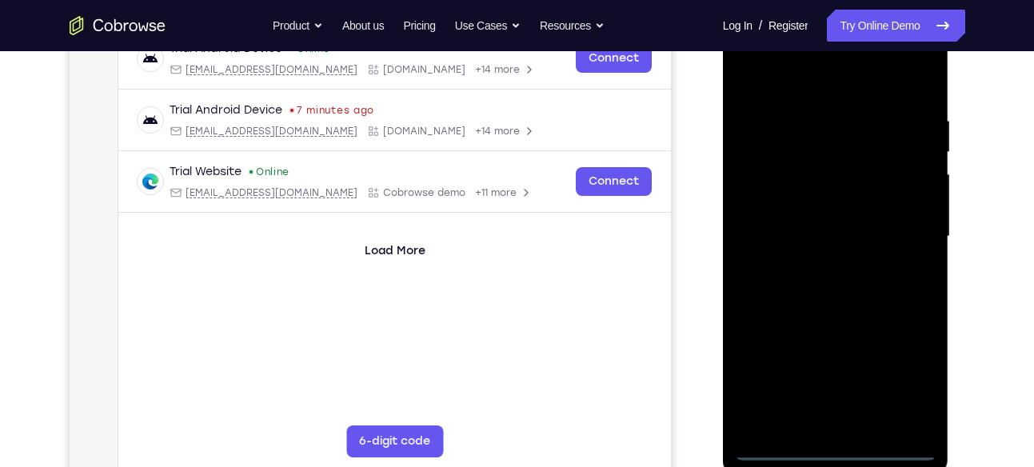
scroll to position [262, 0]
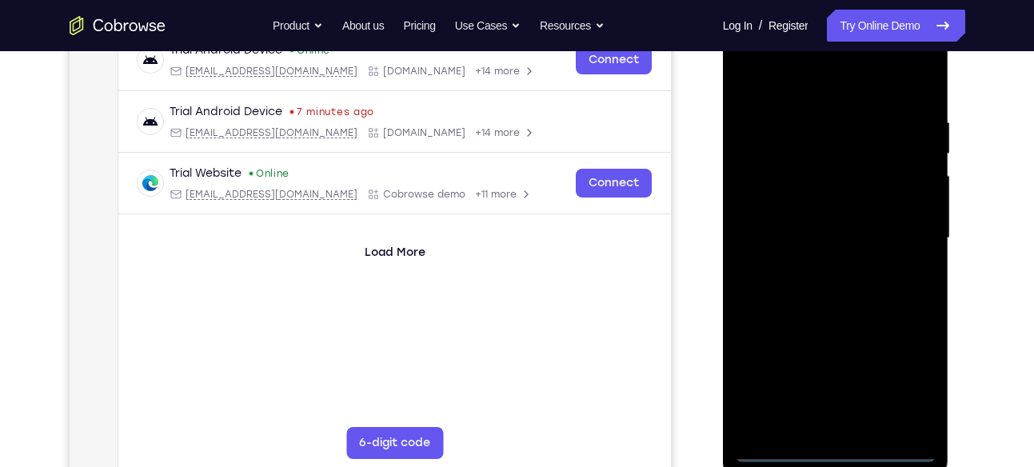
click at [903, 382] on div at bounding box center [836, 238] width 202 height 448
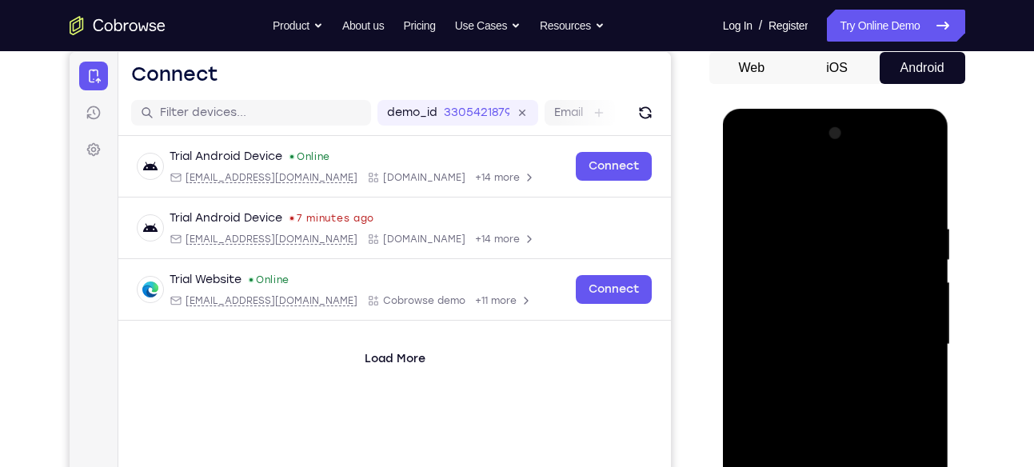
scroll to position [155, 0]
click at [746, 154] on div at bounding box center [836, 346] width 202 height 448
click at [904, 334] on div at bounding box center [836, 346] width 202 height 448
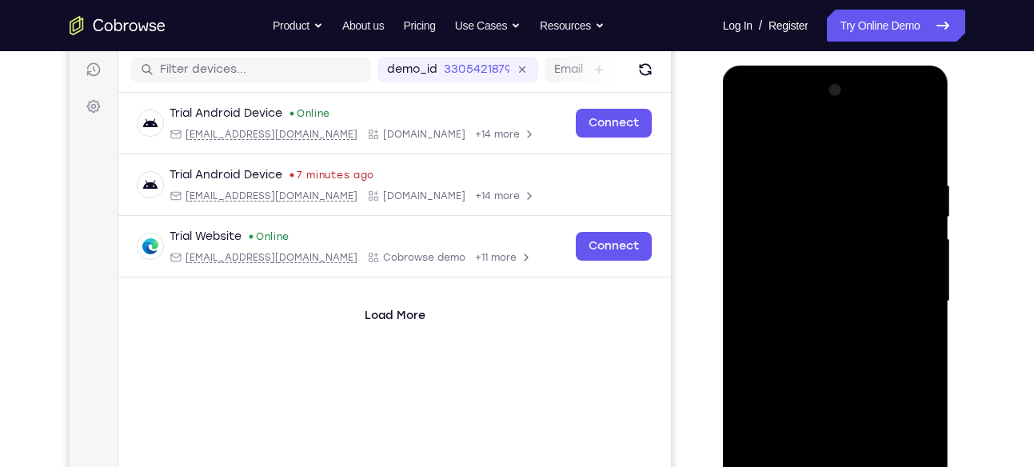
scroll to position [205, 0]
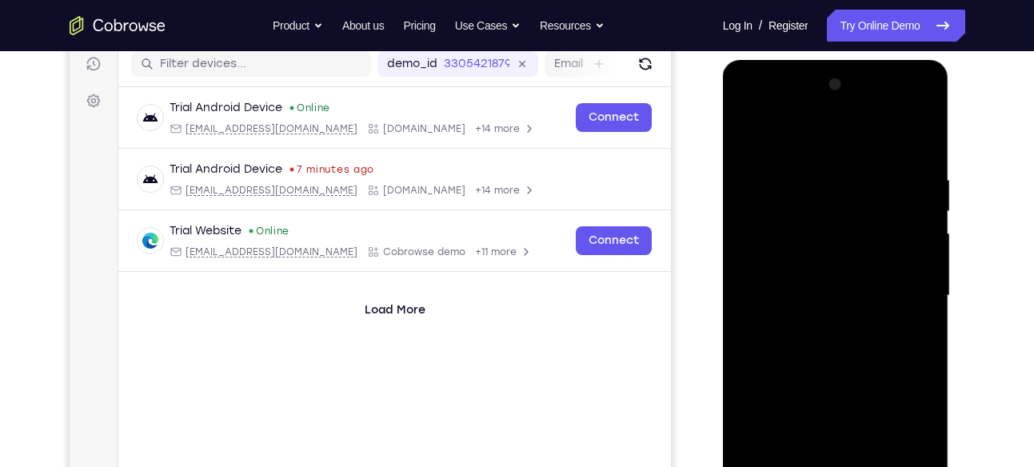
click at [822, 324] on div at bounding box center [836, 296] width 202 height 448
click at [809, 282] on div at bounding box center [836, 296] width 202 height 448
click at [782, 256] on div at bounding box center [836, 296] width 202 height 448
click at [791, 190] on div at bounding box center [836, 296] width 202 height 448
click at [818, 346] on div at bounding box center [836, 296] width 202 height 448
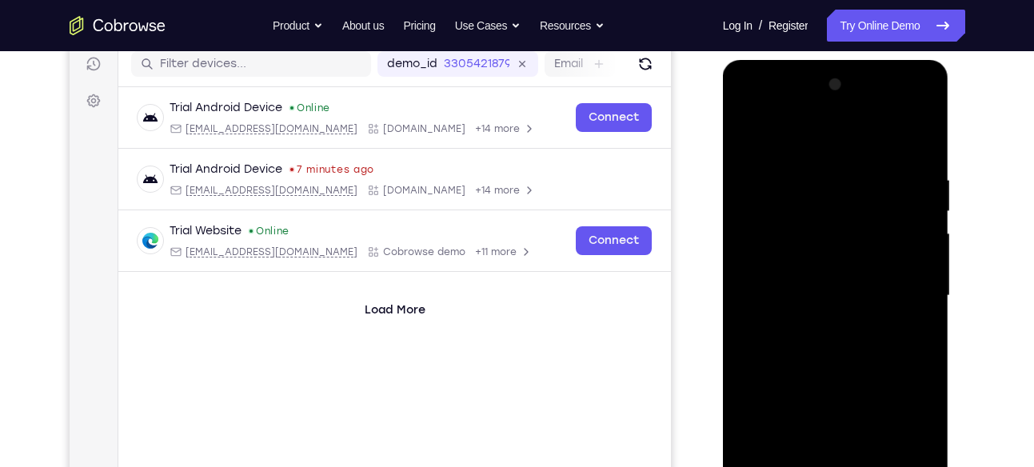
click at [918, 151] on div at bounding box center [836, 296] width 202 height 448
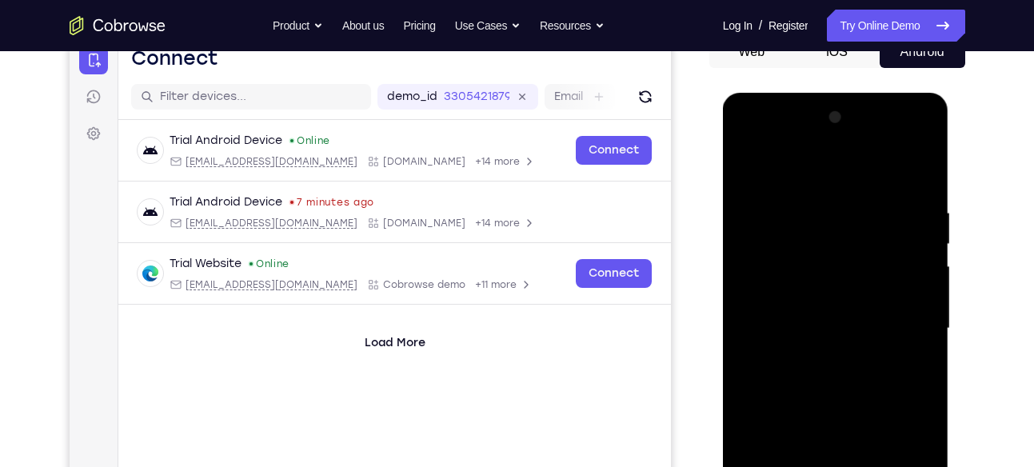
scroll to position [170, 0]
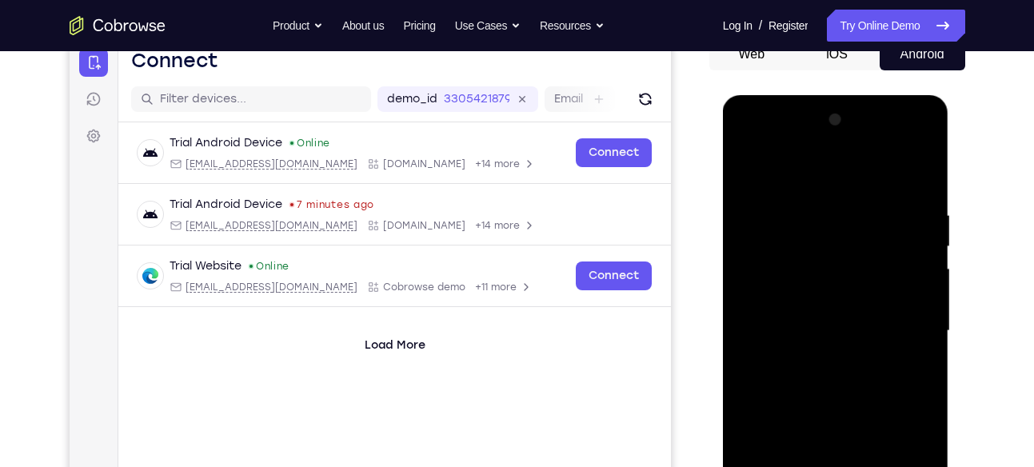
click at [810, 202] on div at bounding box center [836, 331] width 202 height 448
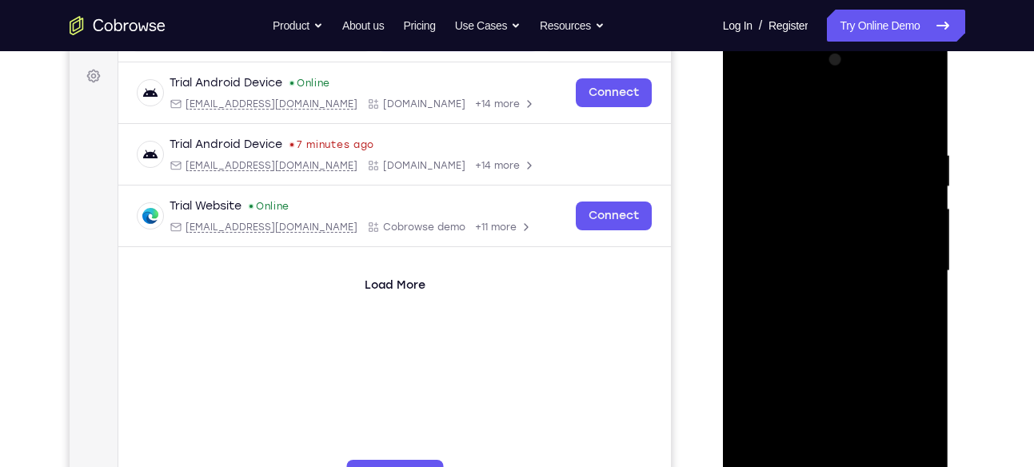
scroll to position [228, 0]
click at [915, 261] on div at bounding box center [836, 273] width 202 height 448
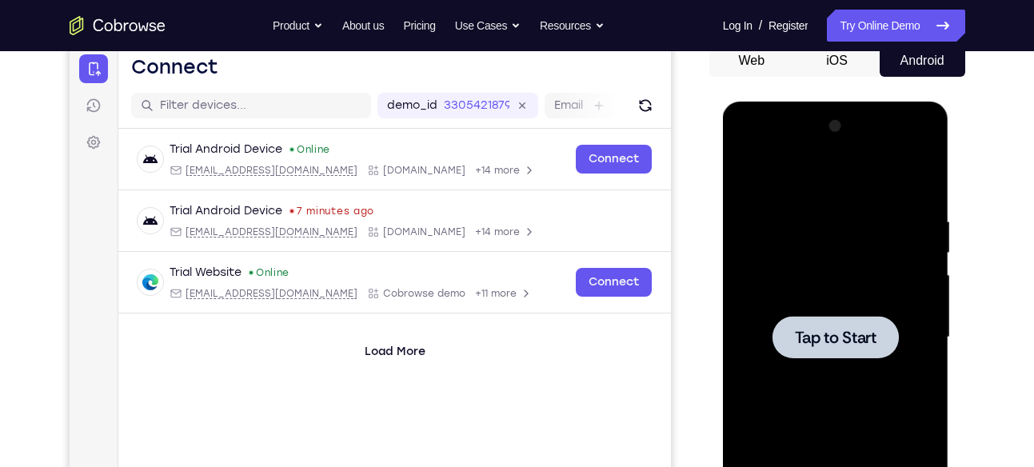
scroll to position [168, 0]
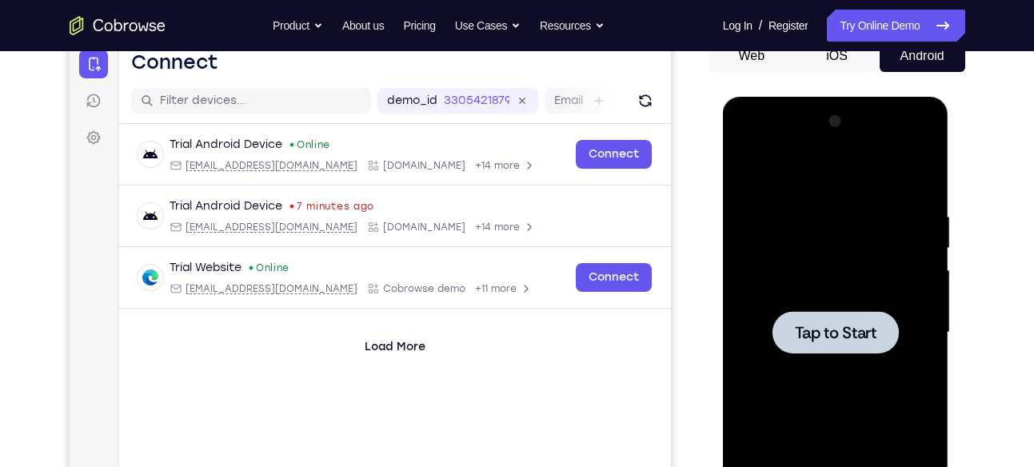
click at [853, 325] on span "Tap to Start" at bounding box center [836, 333] width 82 height 16
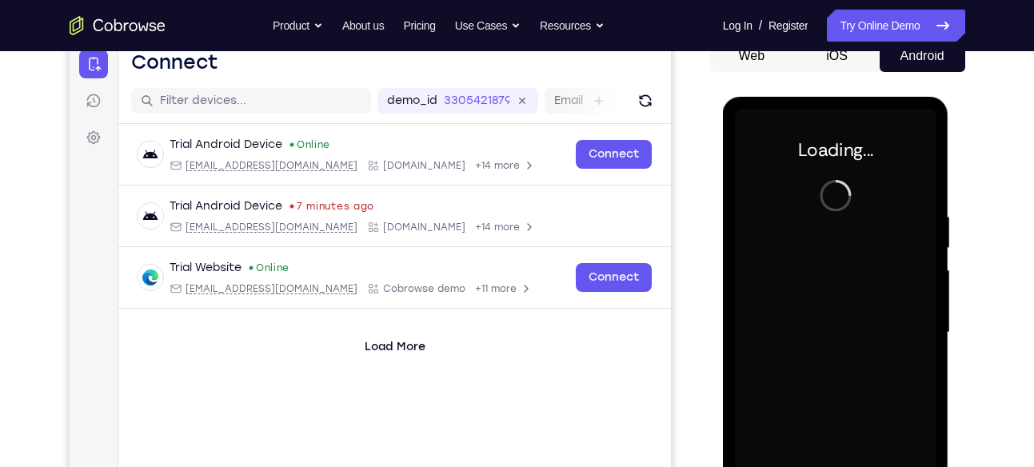
scroll to position [146, 0]
